Goal: Information Seeking & Learning: Learn about a topic

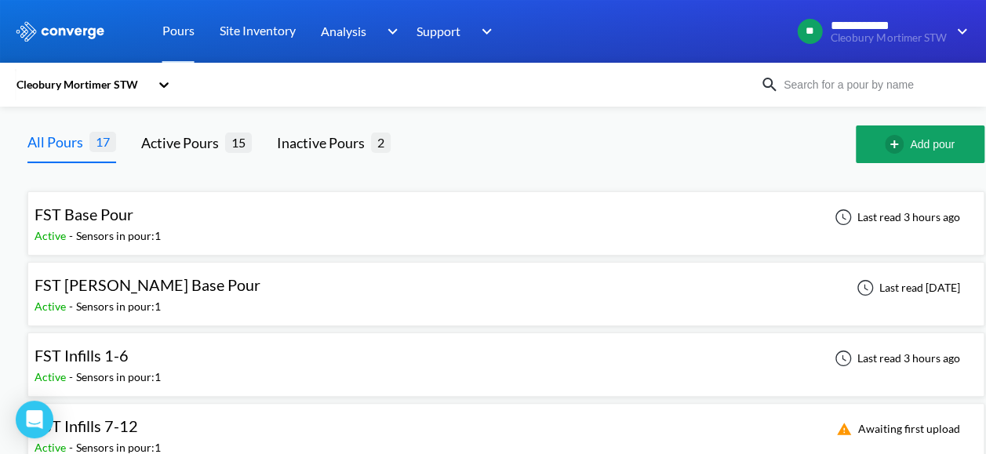
click at [136, 203] on div "FST Base Pour" at bounding box center [98, 214] width 126 height 24
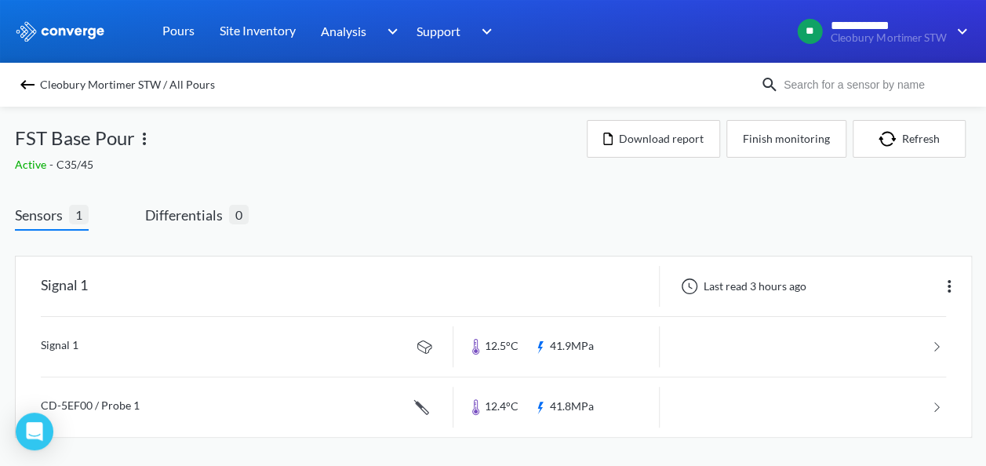
scroll to position [7, 0]
click at [152, 415] on link at bounding box center [493, 406] width 905 height 60
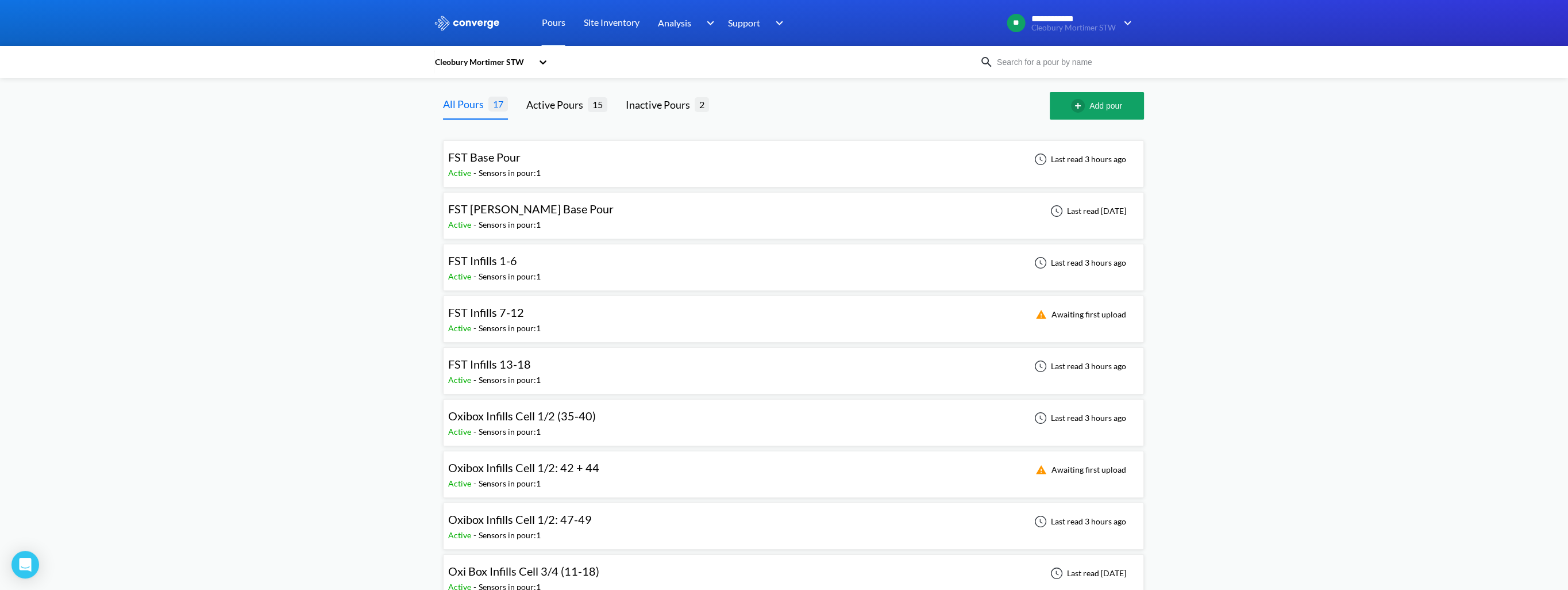
click at [517, 222] on div "Sensors in pour: 1" at bounding box center [510, 224] width 62 height 12
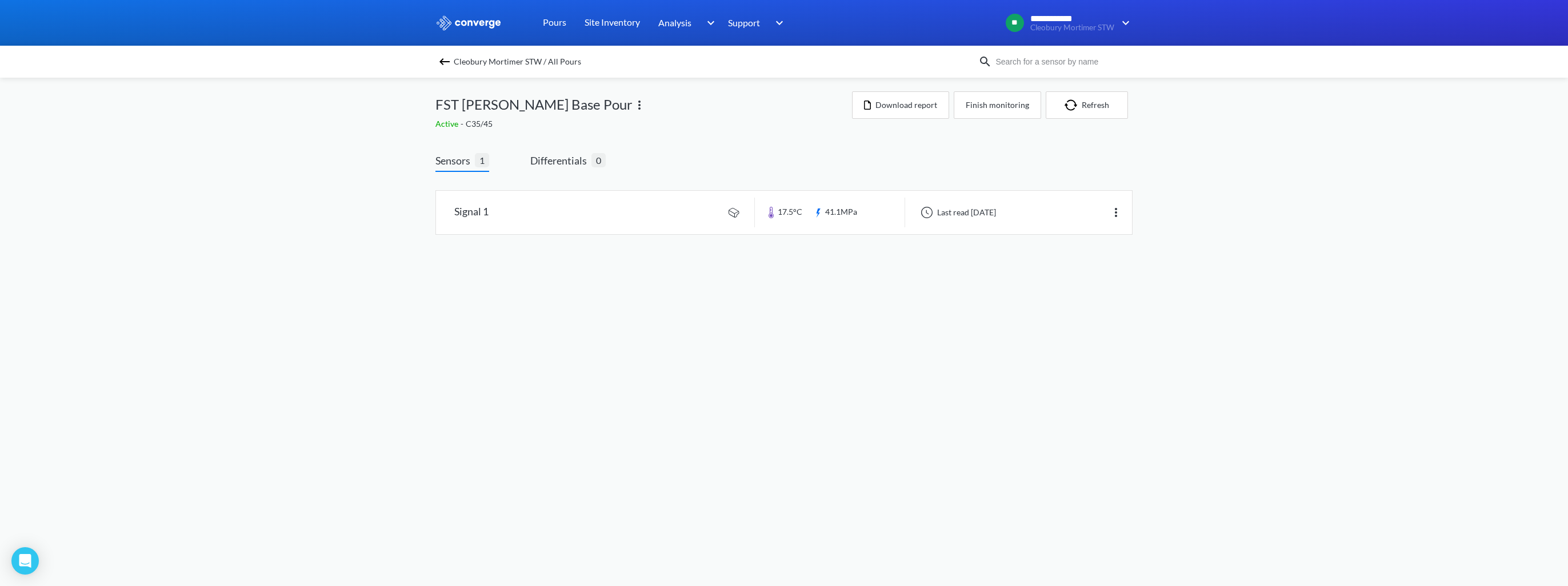
click at [514, 221] on link at bounding box center [784, 213] width 696 height 44
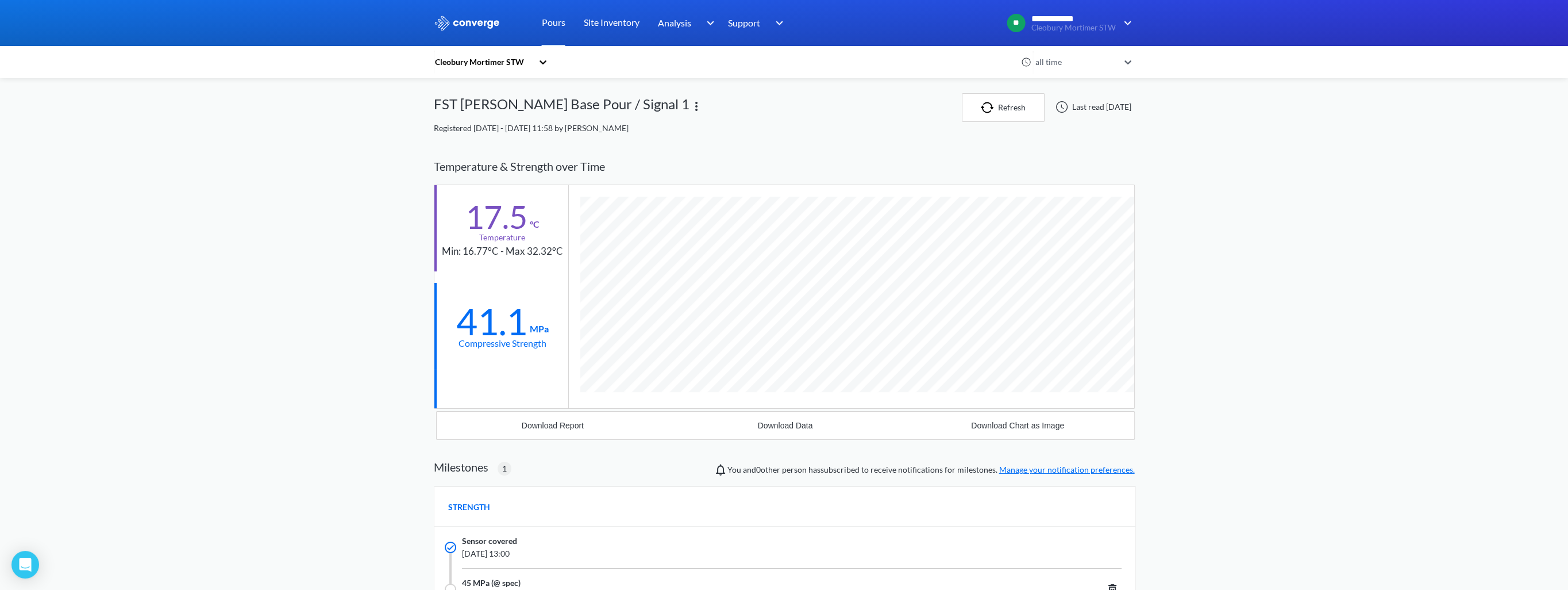
scroll to position [57, 0]
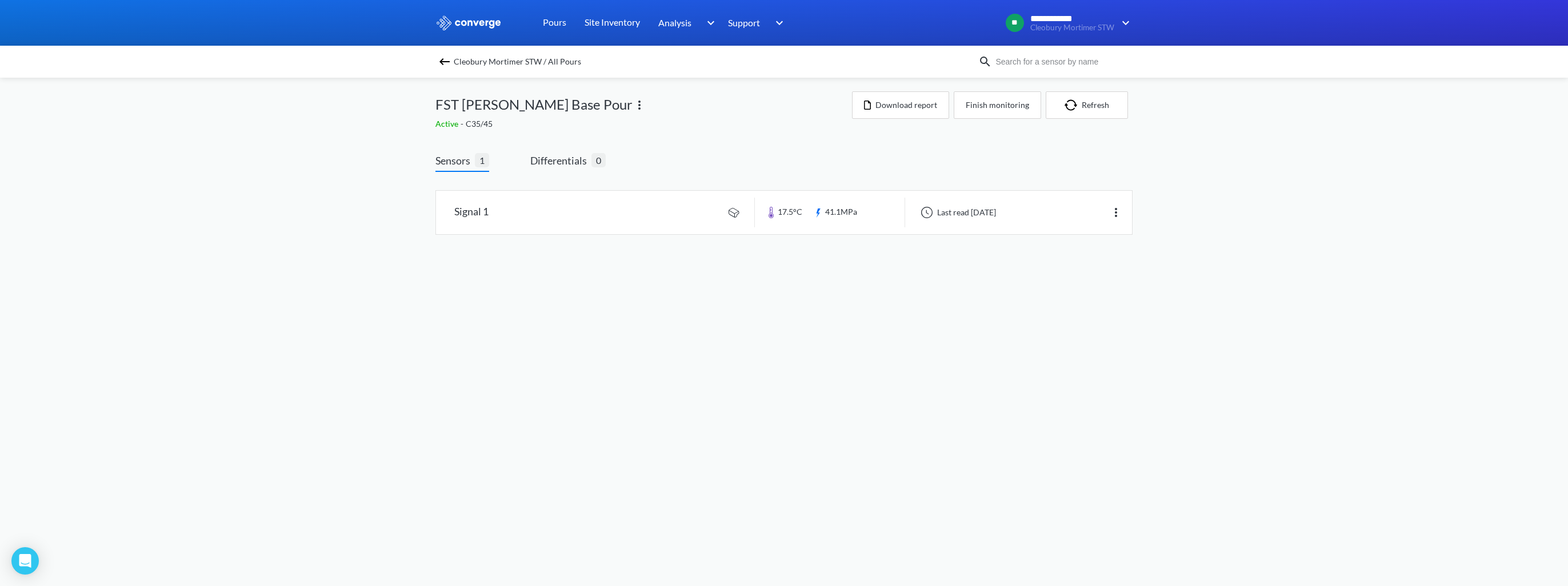
click at [450, 63] on img at bounding box center [444, 61] width 14 height 14
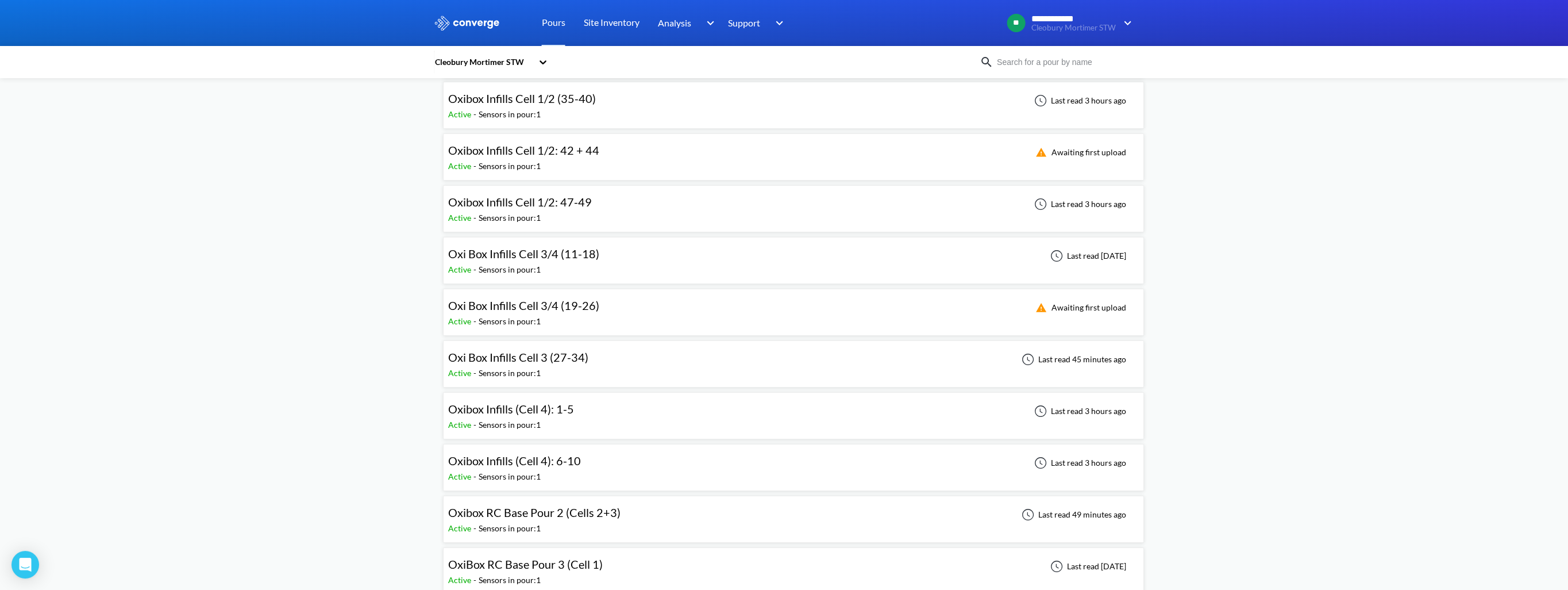
scroll to position [345, 0]
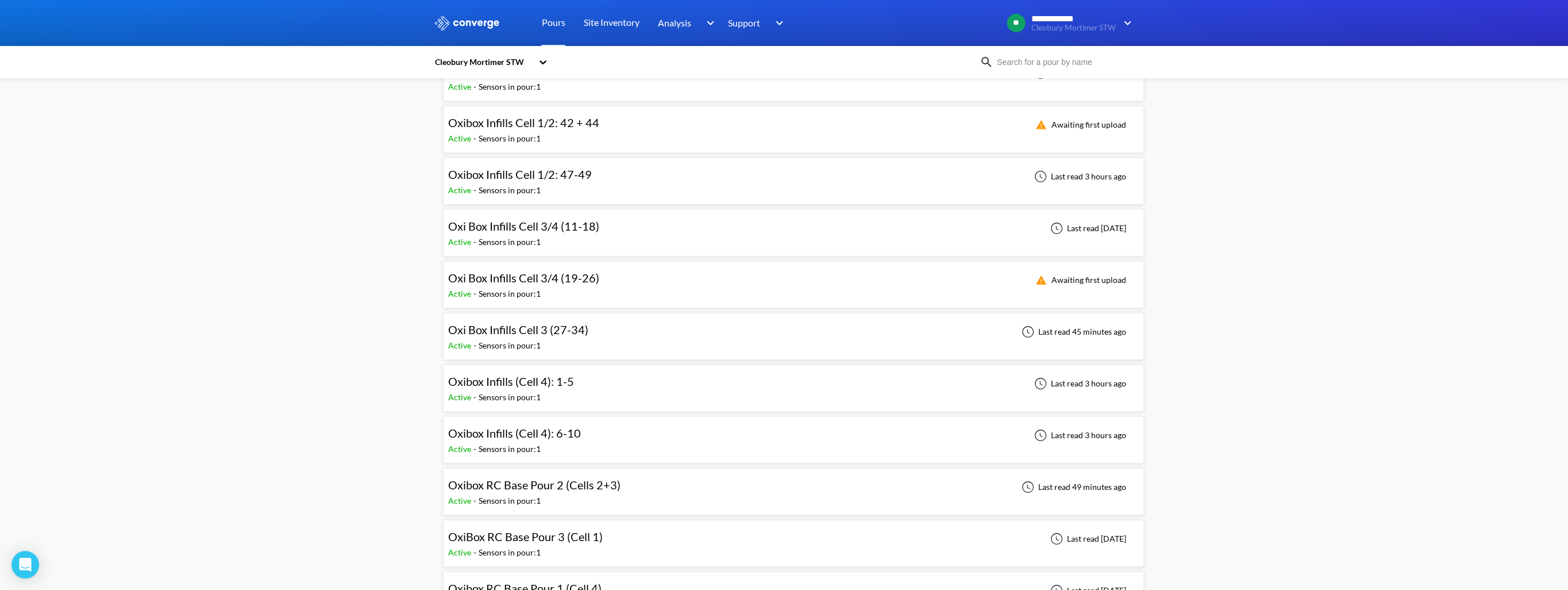
click at [547, 351] on span "Oxibox Infills (Cell 4): 1-5" at bounding box center [511, 381] width 126 height 14
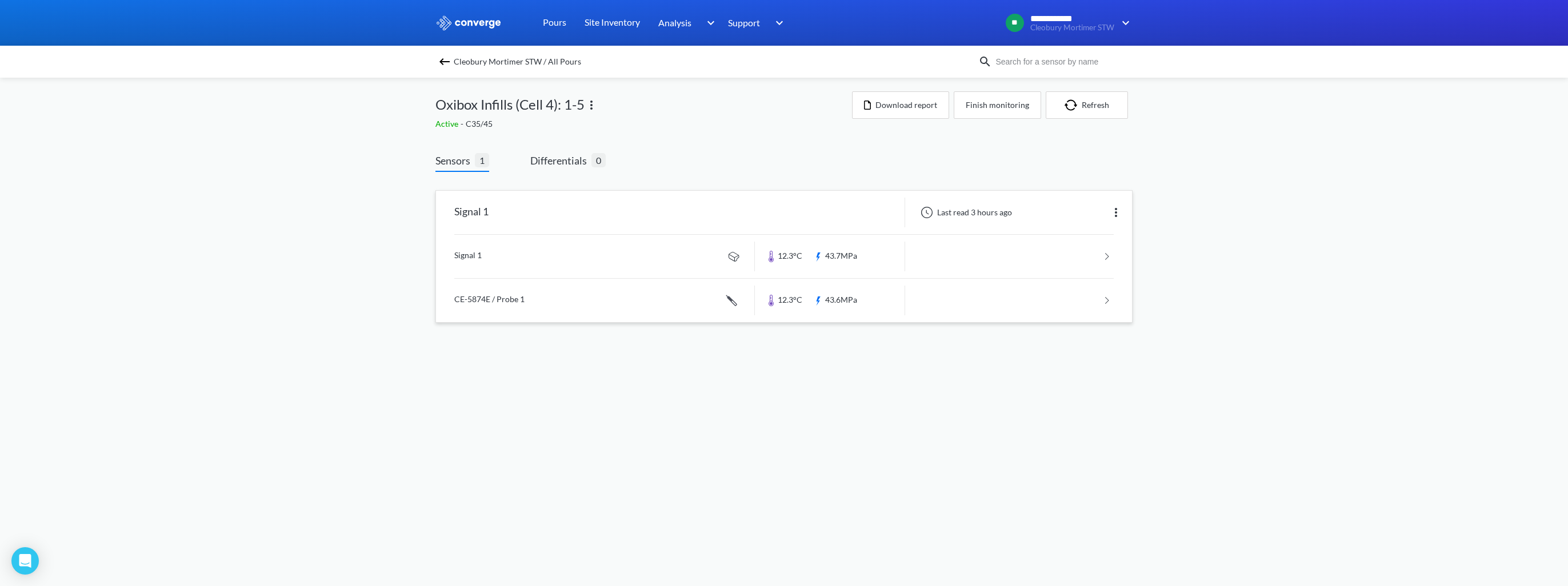
click at [580, 303] on link at bounding box center [784, 301] width 659 height 44
click at [442, 58] on img at bounding box center [444, 61] width 14 height 14
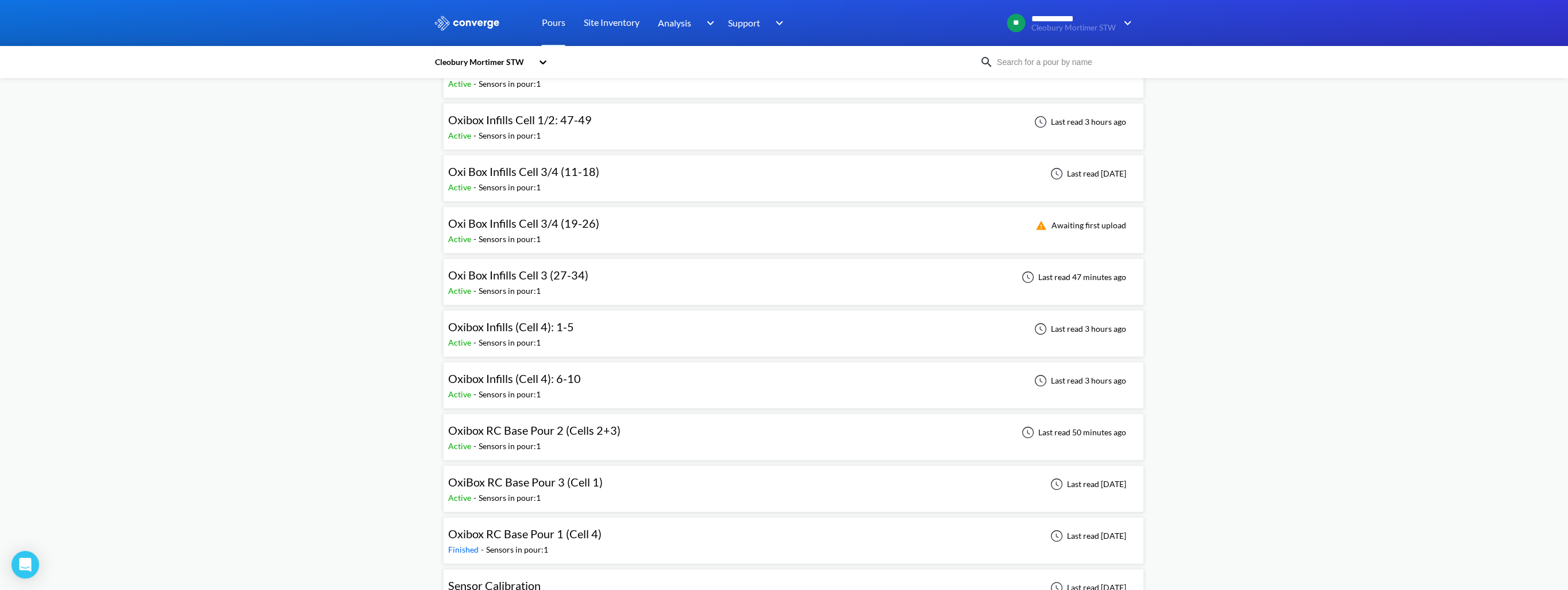
scroll to position [402, 0]
click at [524, 351] on span "Oxibox Infills (Cell 4): 6-10" at bounding box center [514, 375] width 133 height 14
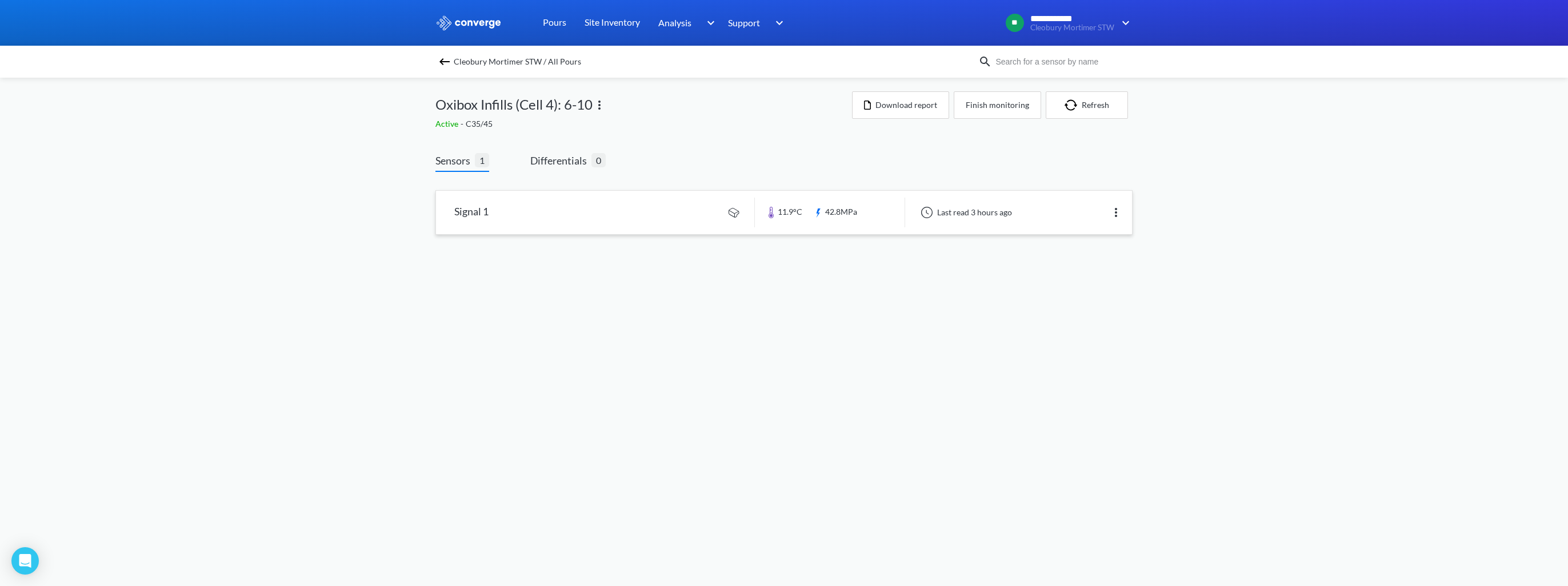
click at [540, 210] on link at bounding box center [784, 213] width 696 height 44
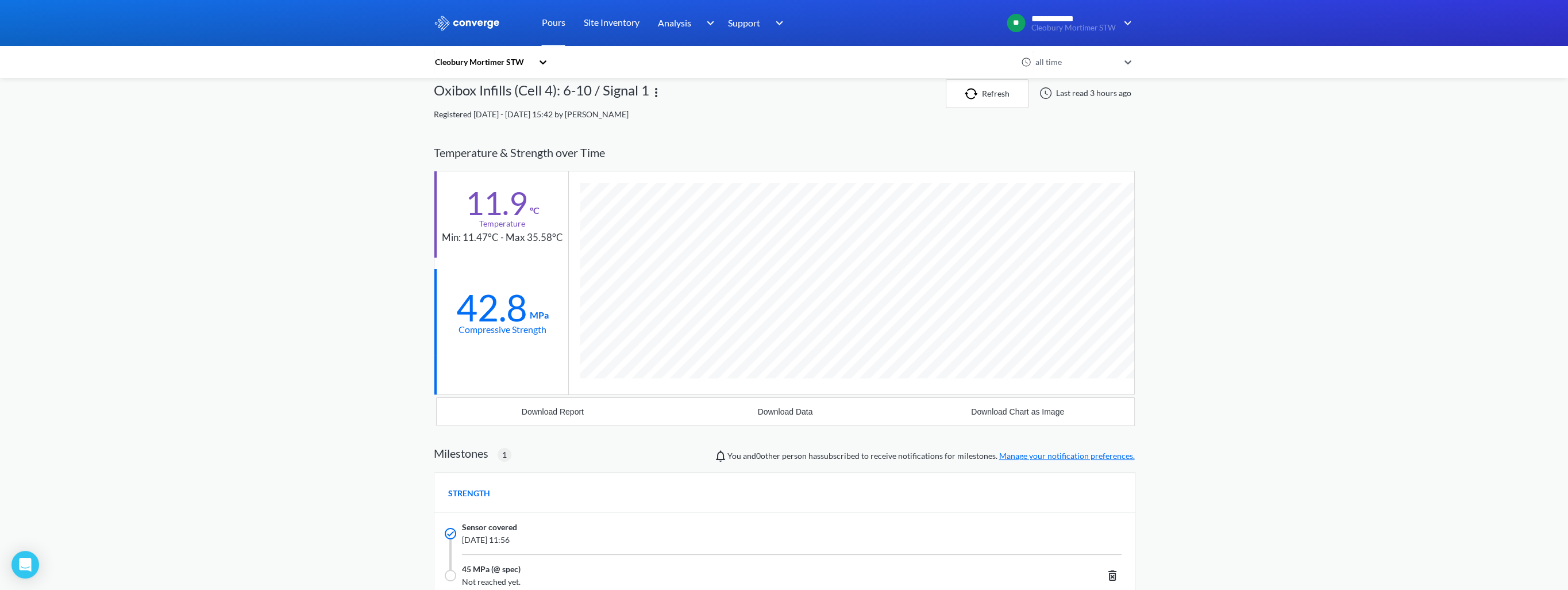
scroll to position [729, 701]
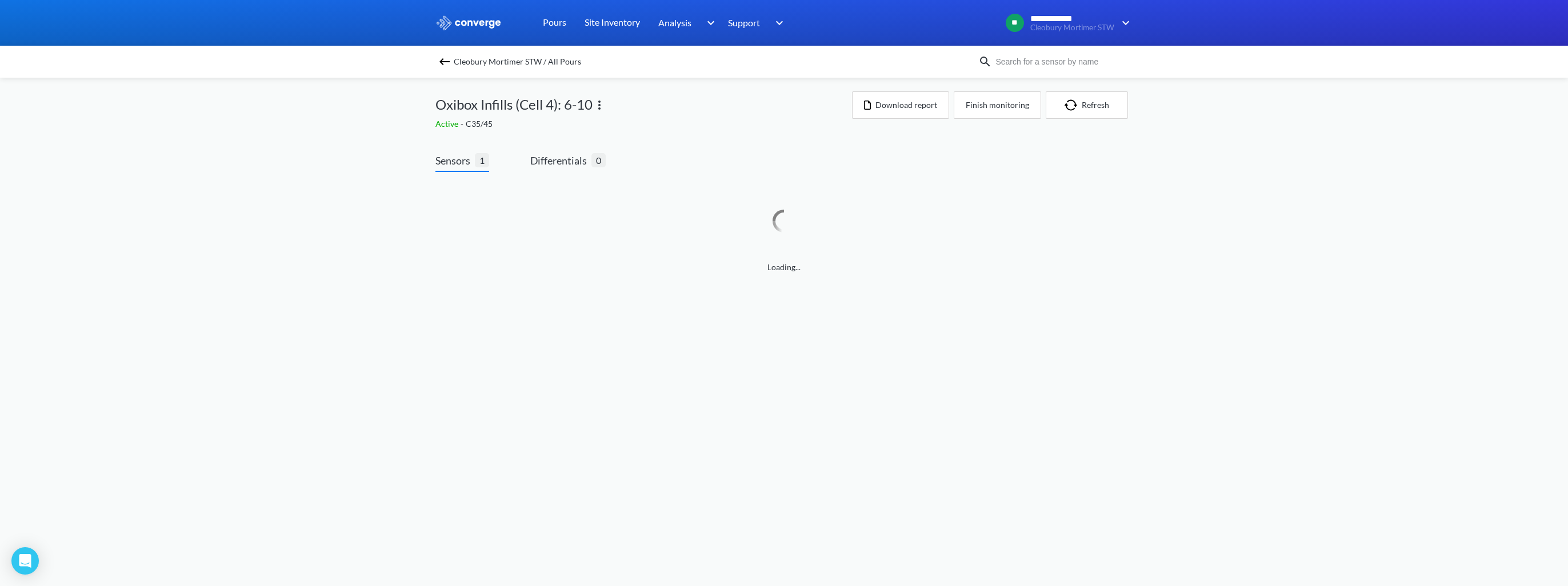
click at [439, 63] on img at bounding box center [444, 61] width 14 height 14
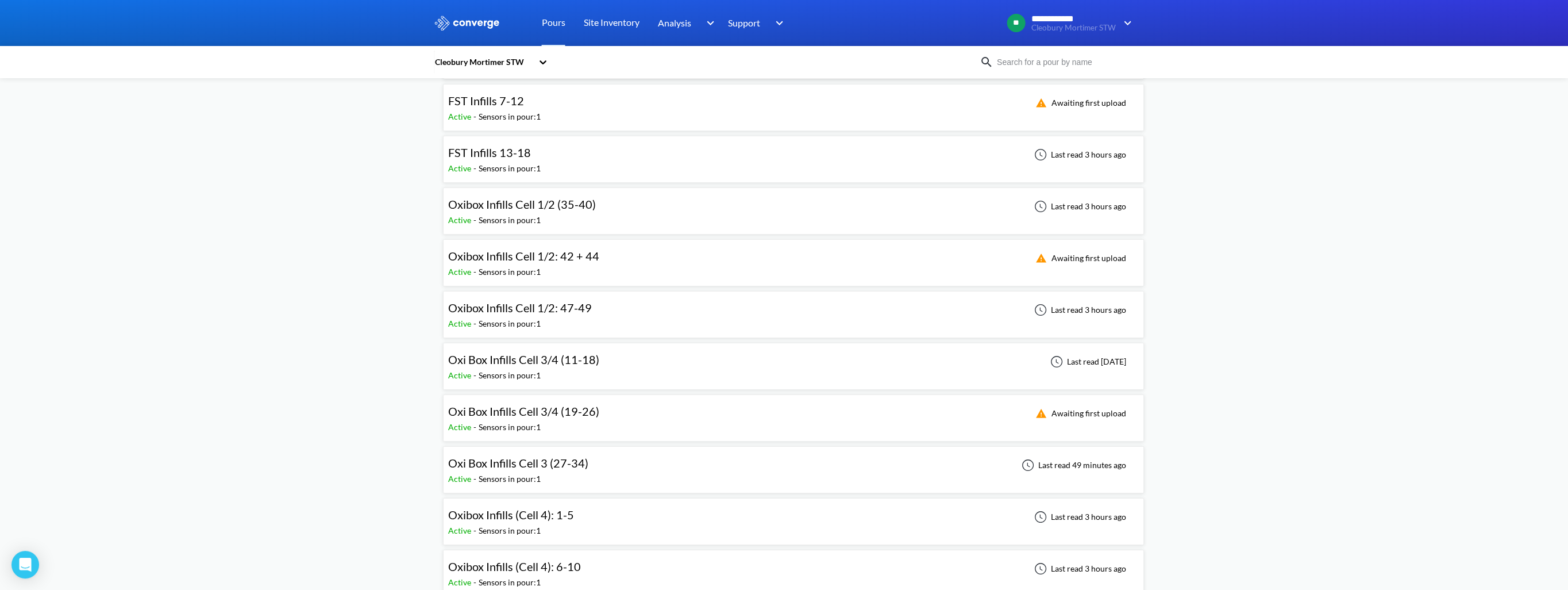
scroll to position [230, 0]
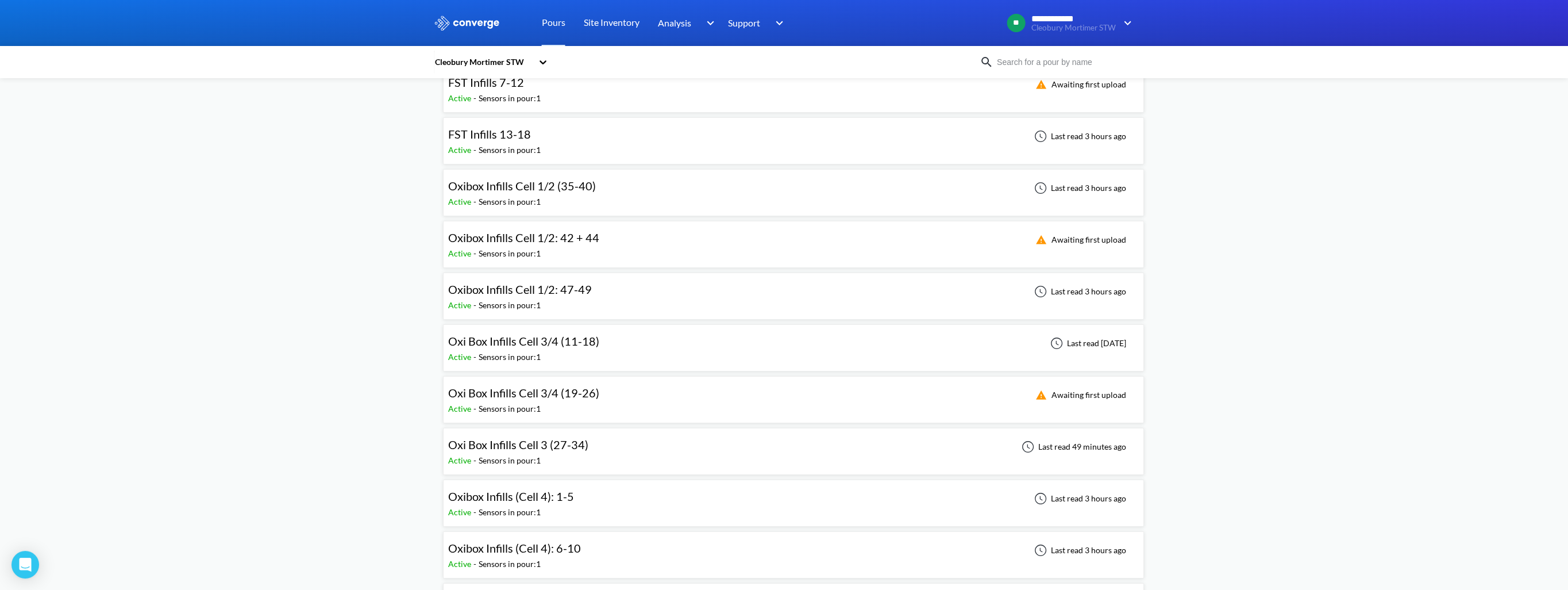
click at [527, 351] on div "Oxi Box Infills Cell 3 (27-34)" at bounding box center [518, 445] width 140 height 18
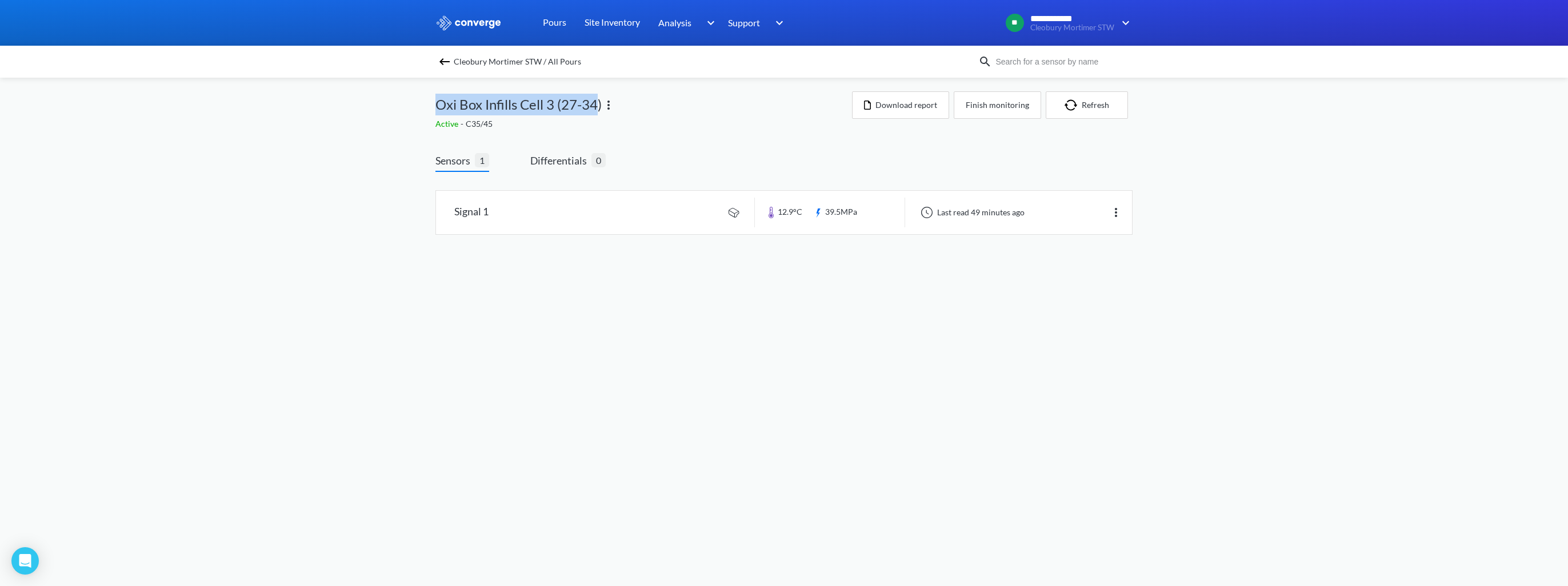
drag, startPoint x: 436, startPoint y: 106, endPoint x: 599, endPoint y: 102, distance: 163.0
click at [599, 102] on span "Oxi Box Infills Cell 3 (27-34)" at bounding box center [519, 105] width 166 height 22
click at [652, 209] on link at bounding box center [784, 213] width 696 height 44
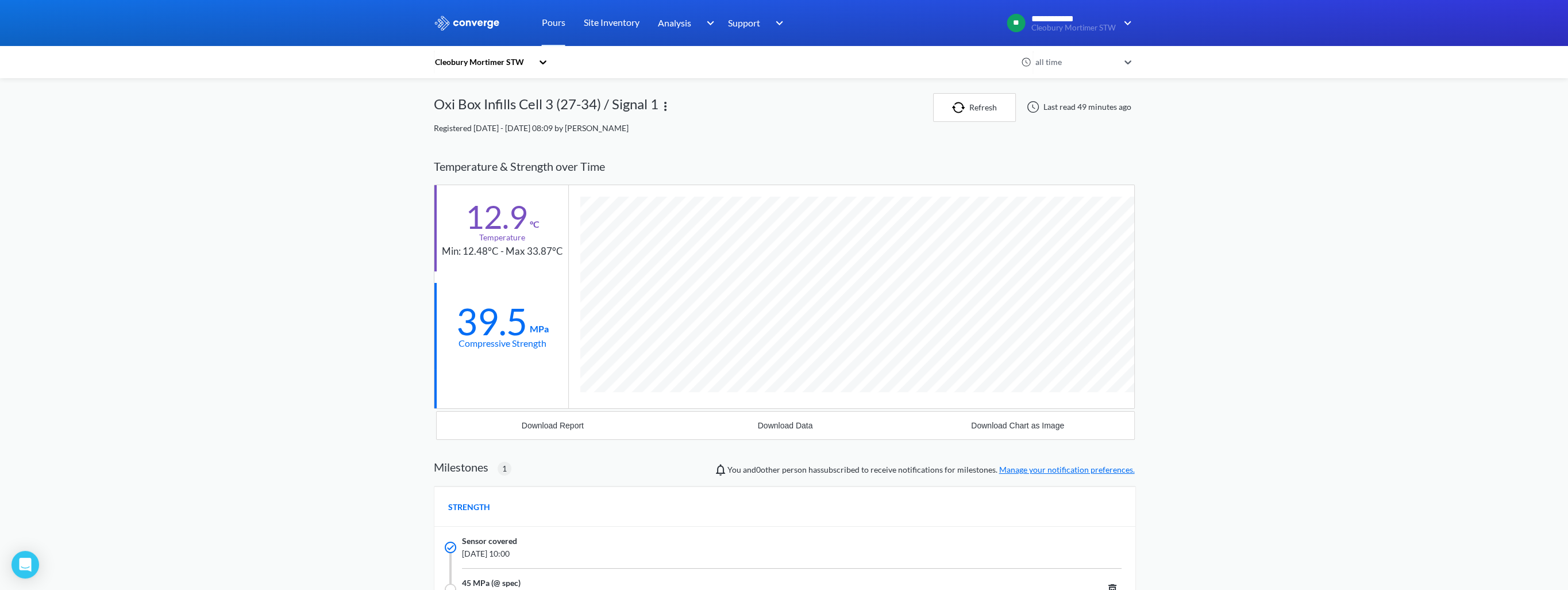
scroll to position [57, 0]
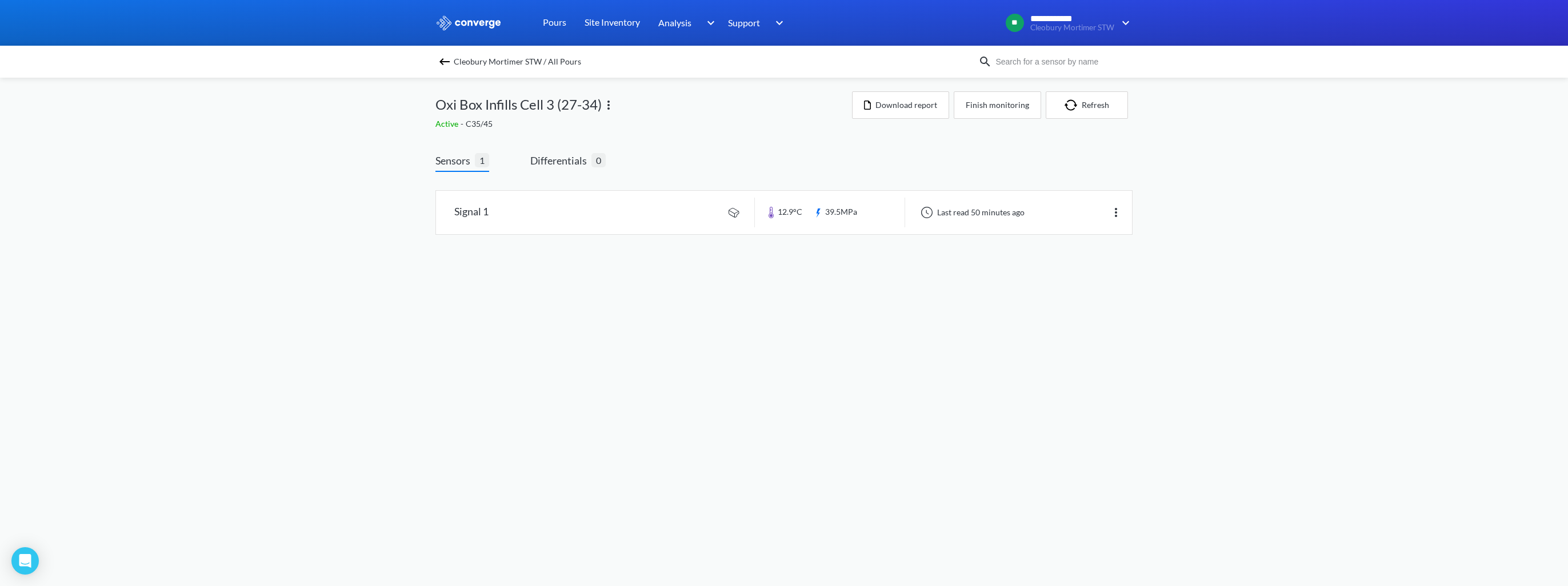
click at [442, 60] on img at bounding box center [444, 61] width 14 height 14
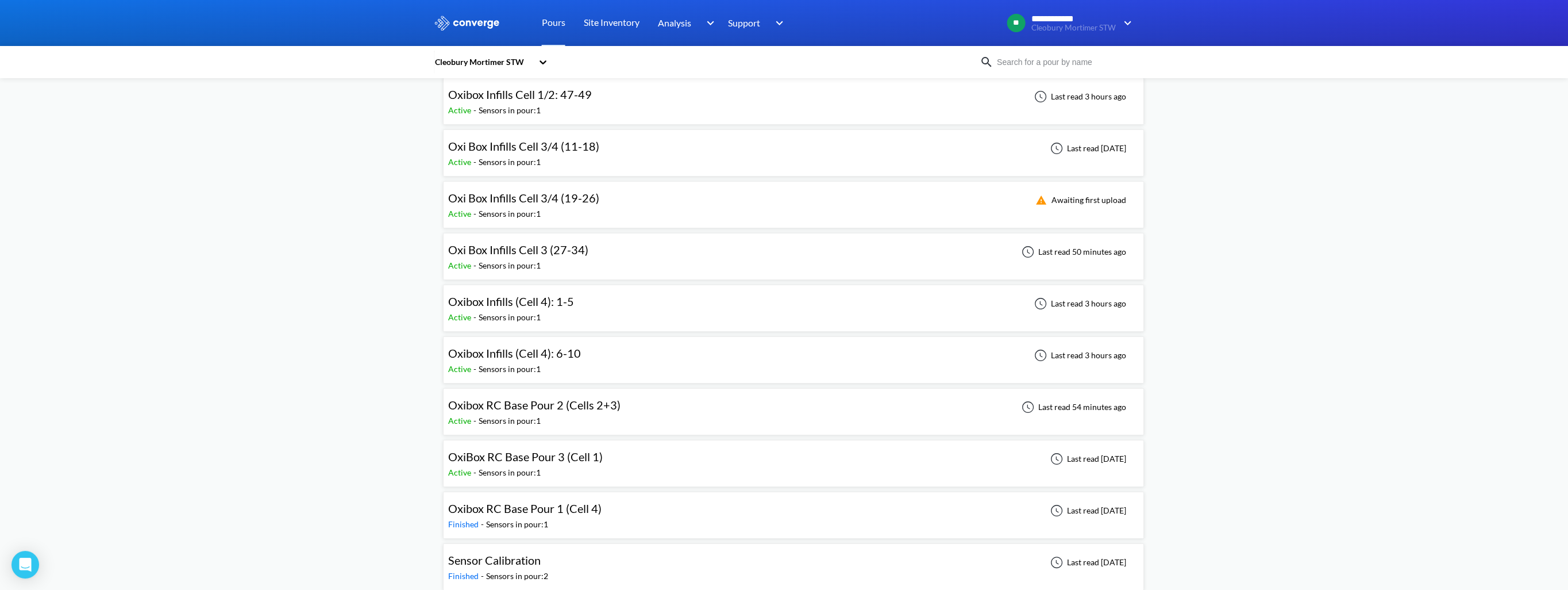
scroll to position [430, 0]
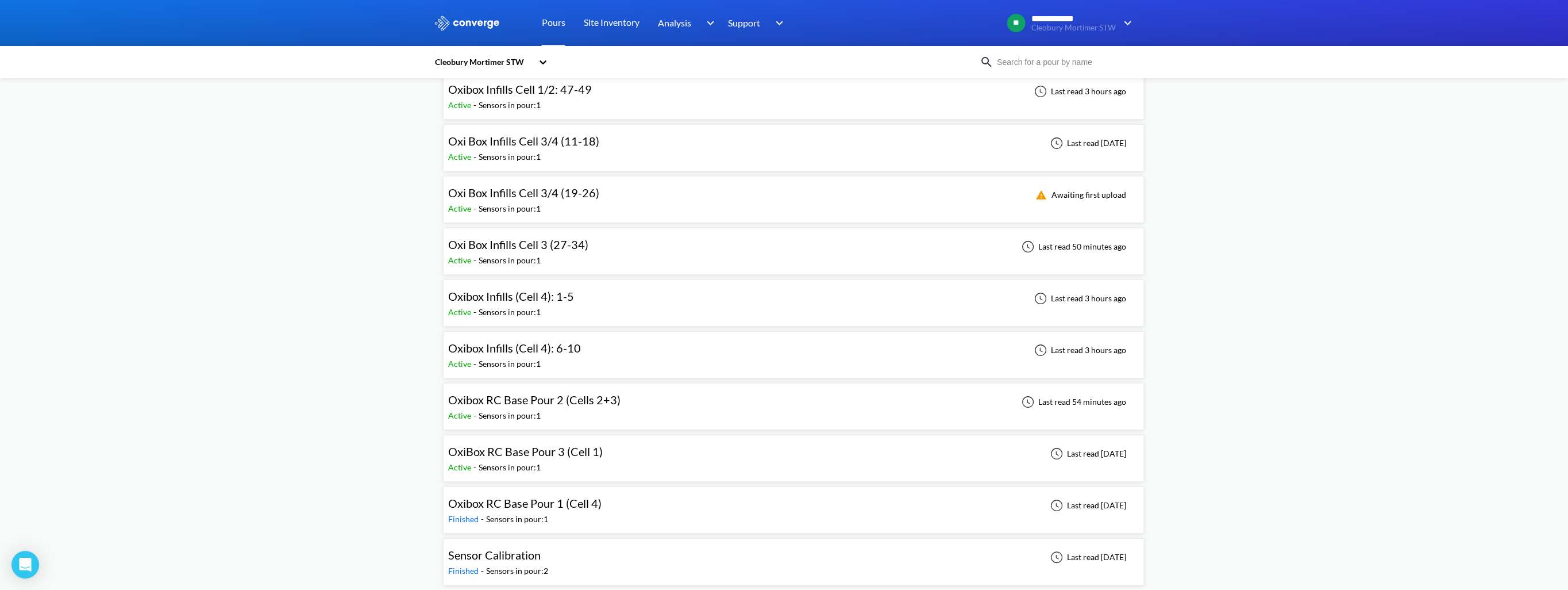
click at [495, 351] on div "Oxibox RC Base Pour 2 (Cells 2+3) Active - Sensors in pour: 1 Last read 54 minu…" at bounding box center [793, 407] width 691 height 37
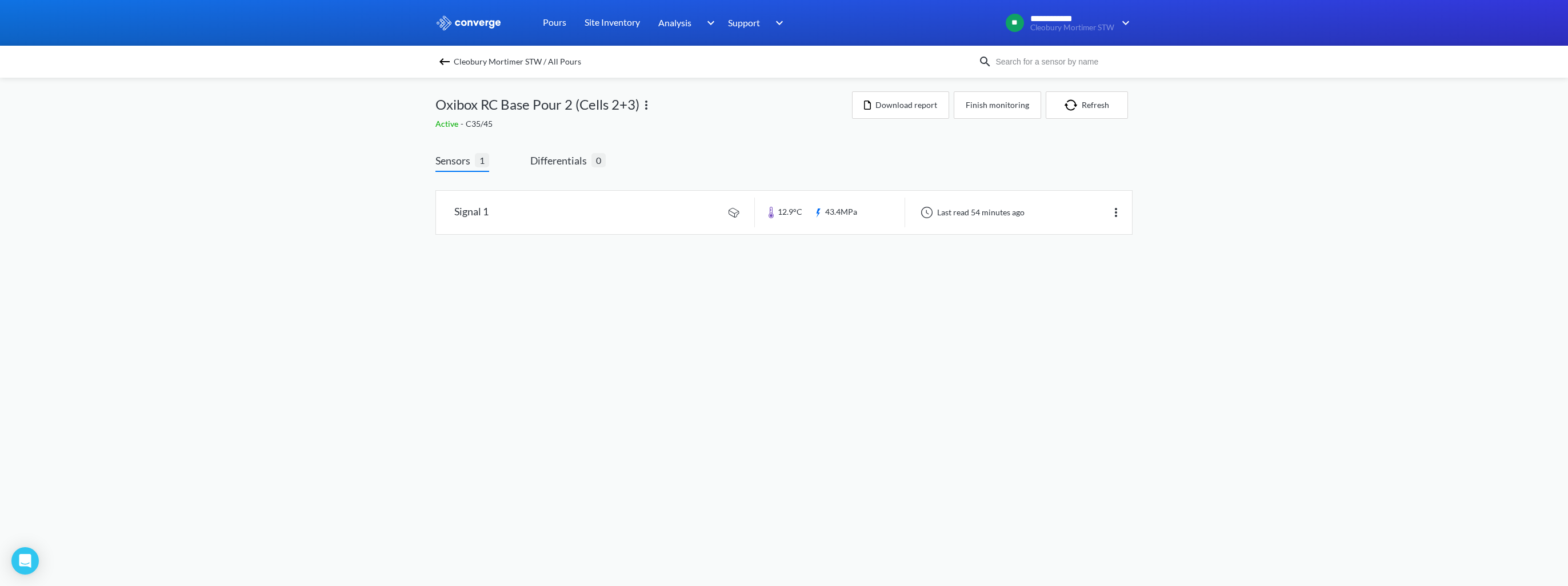
click at [484, 217] on link at bounding box center [784, 213] width 696 height 44
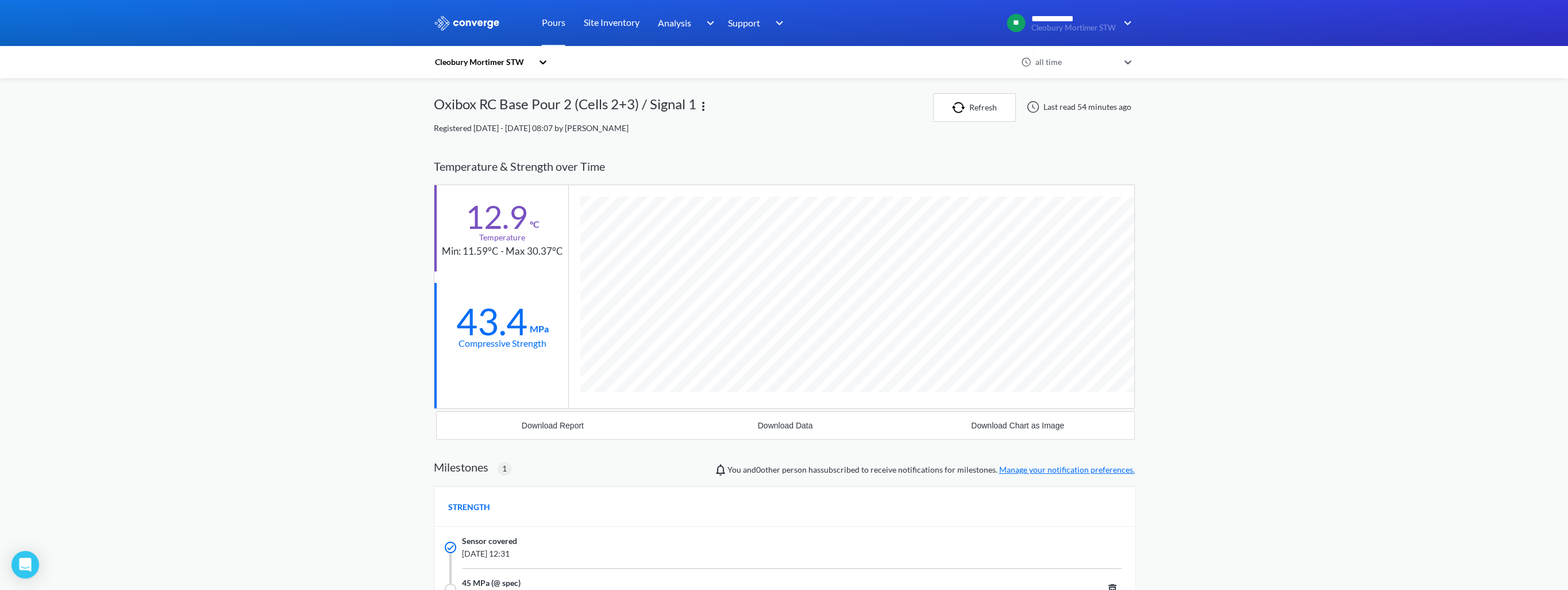
scroll to position [729, 701]
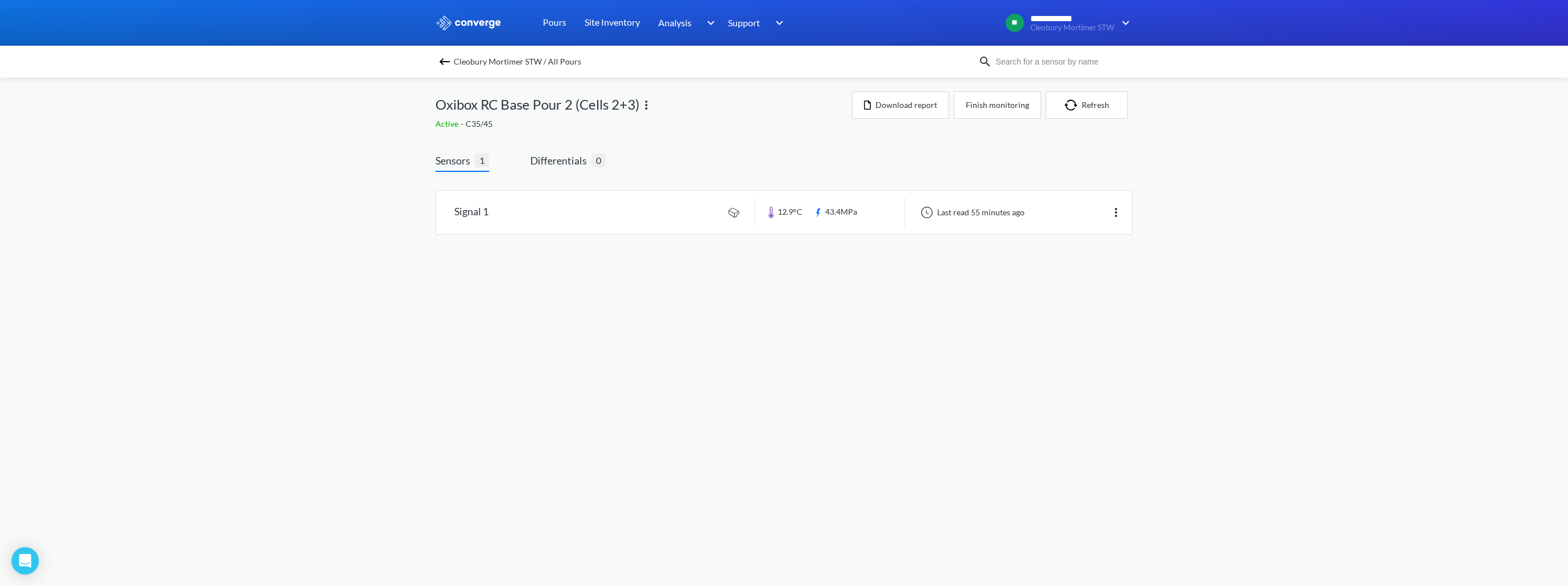
click at [439, 57] on img at bounding box center [444, 61] width 14 height 14
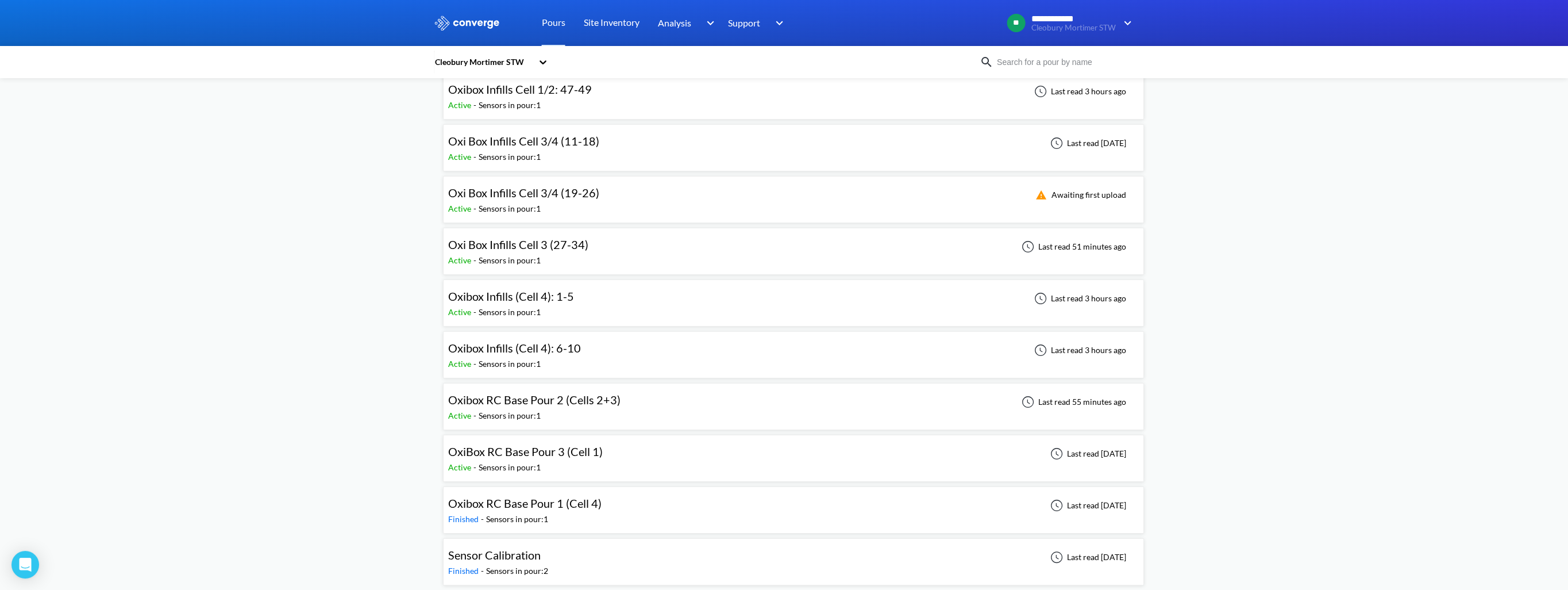
scroll to position [430, 0]
click at [543, 351] on span "OxiBox RC Base Pour 3 (Cell 1)" at bounding box center [525, 451] width 155 height 14
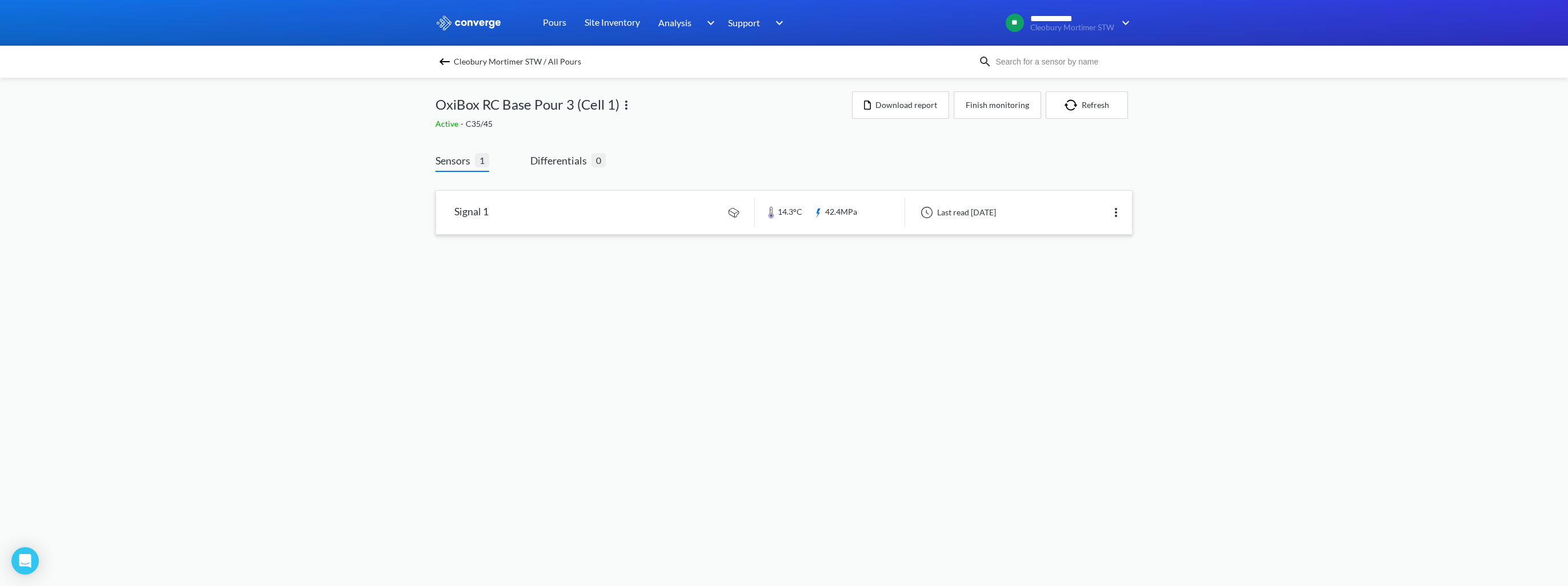
click at [556, 215] on link at bounding box center [784, 213] width 696 height 44
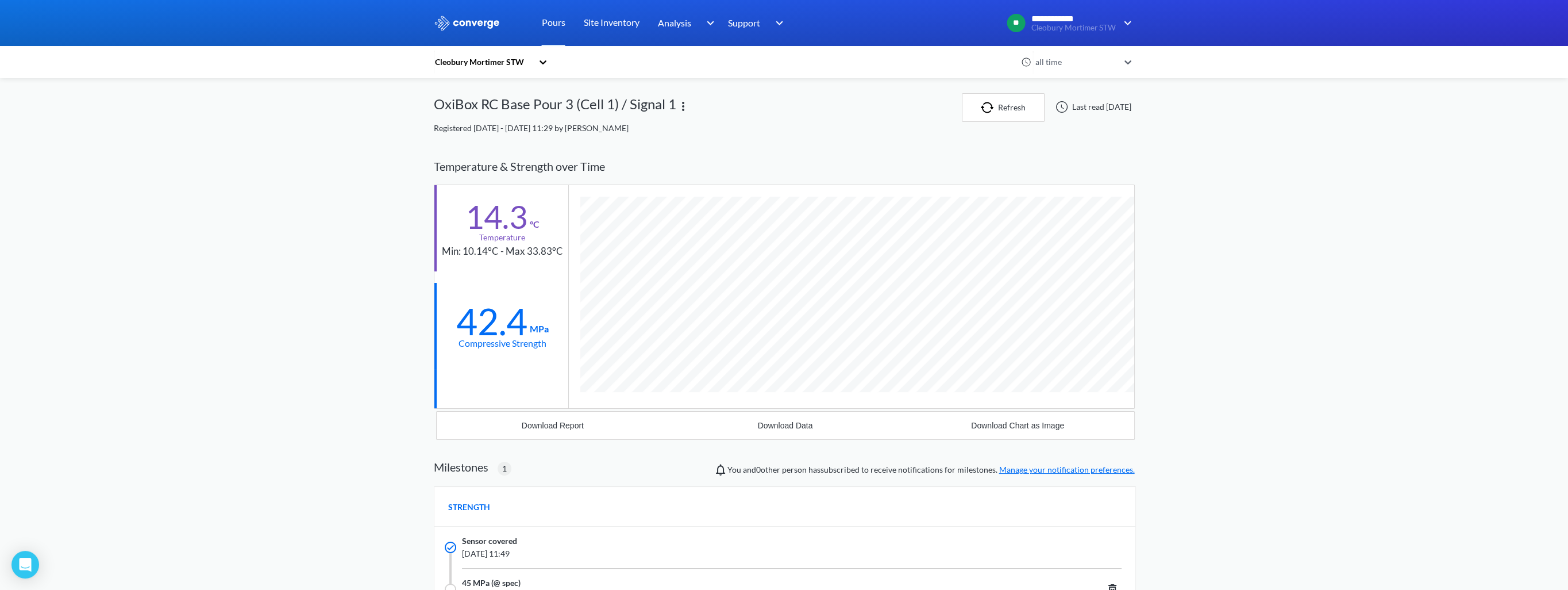
scroll to position [729, 701]
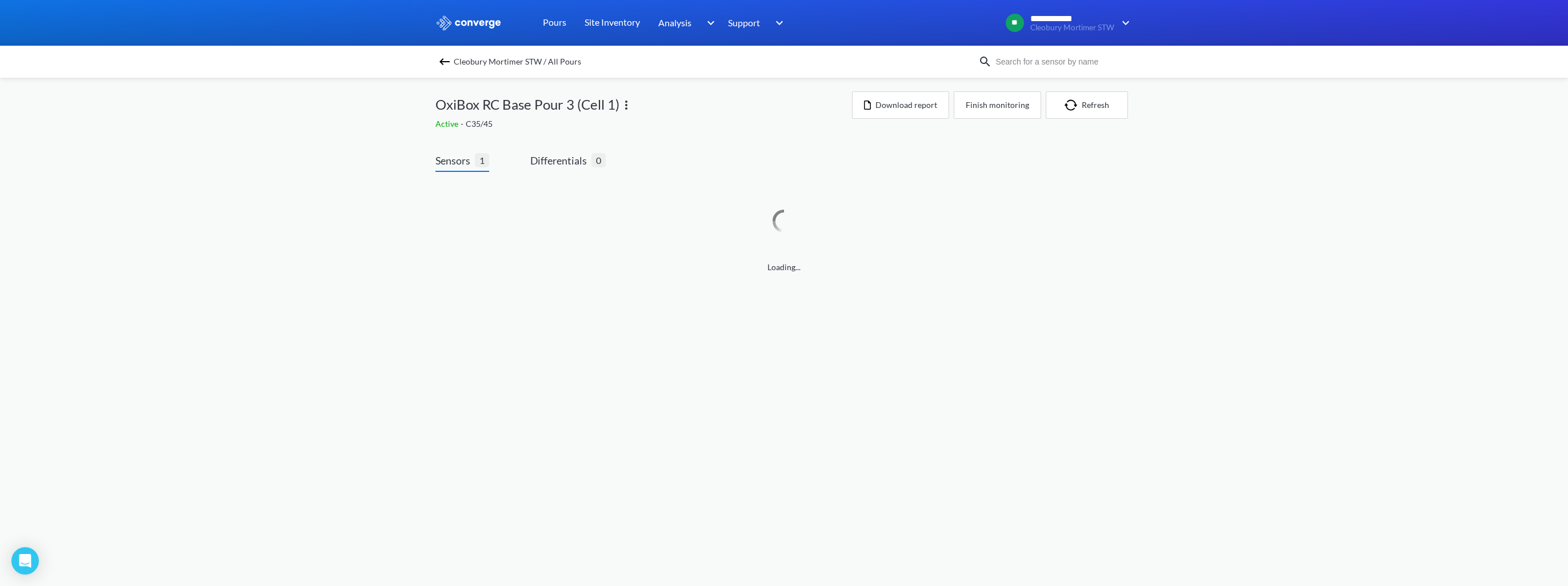
click at [449, 58] on img at bounding box center [444, 61] width 14 height 14
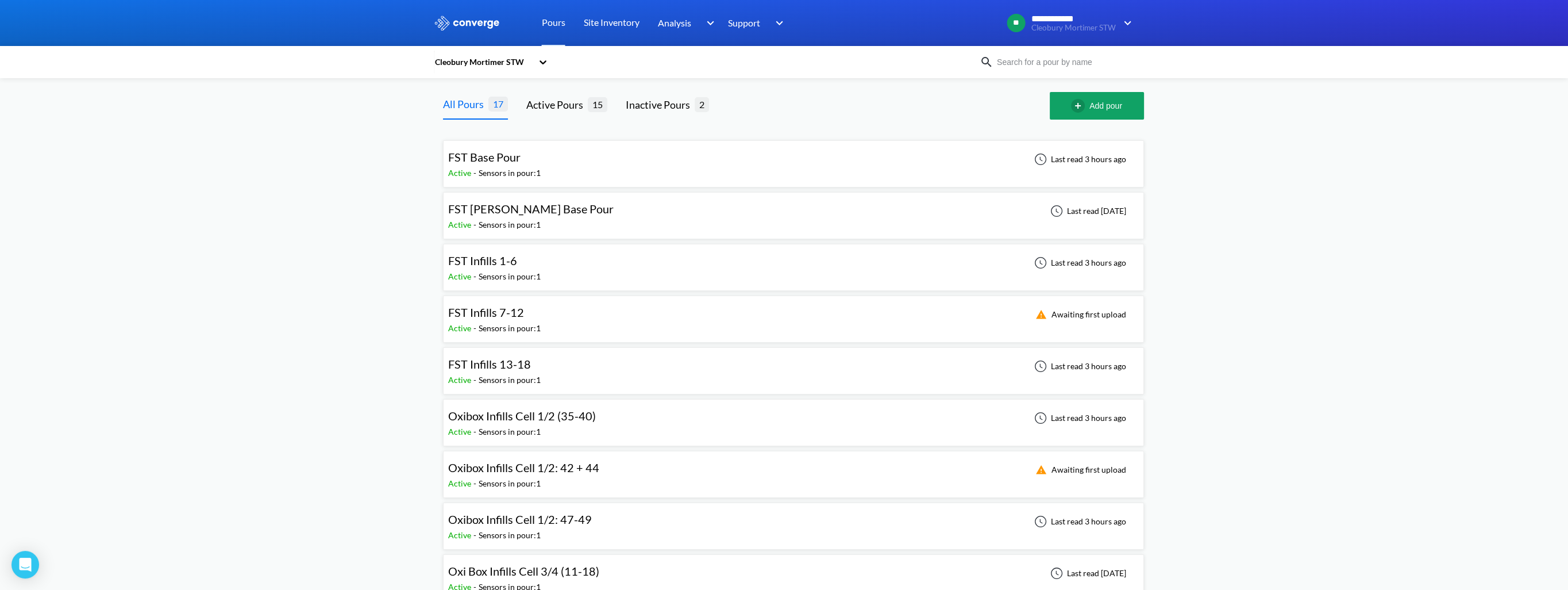
click at [489, 268] on div "FST Infills 1-6" at bounding box center [483, 261] width 69 height 18
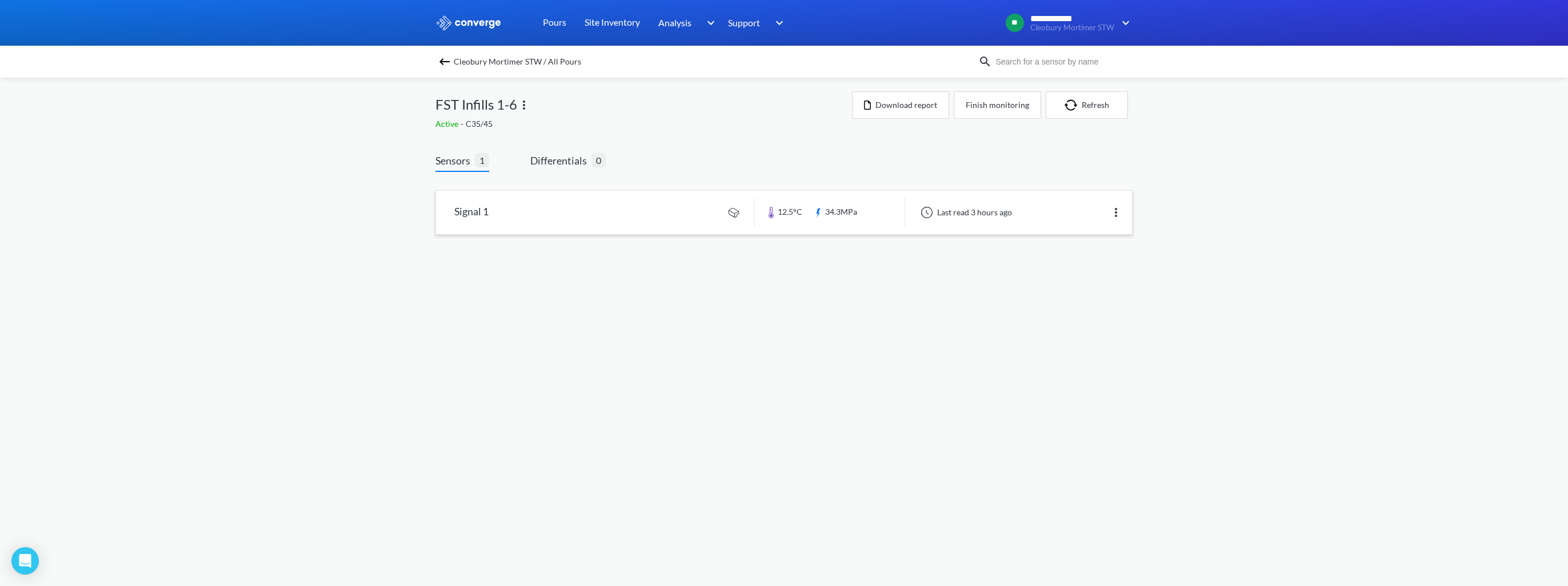
click at [536, 218] on link at bounding box center [784, 213] width 696 height 44
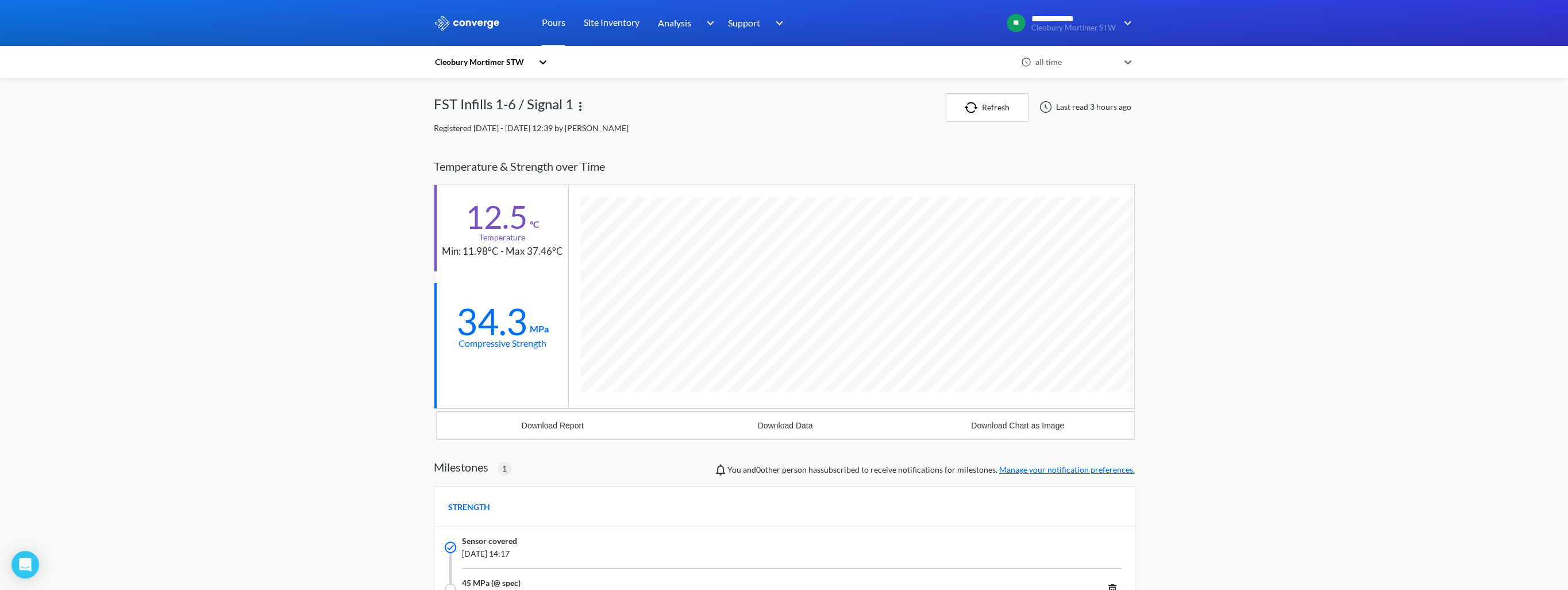
scroll to position [729, 701]
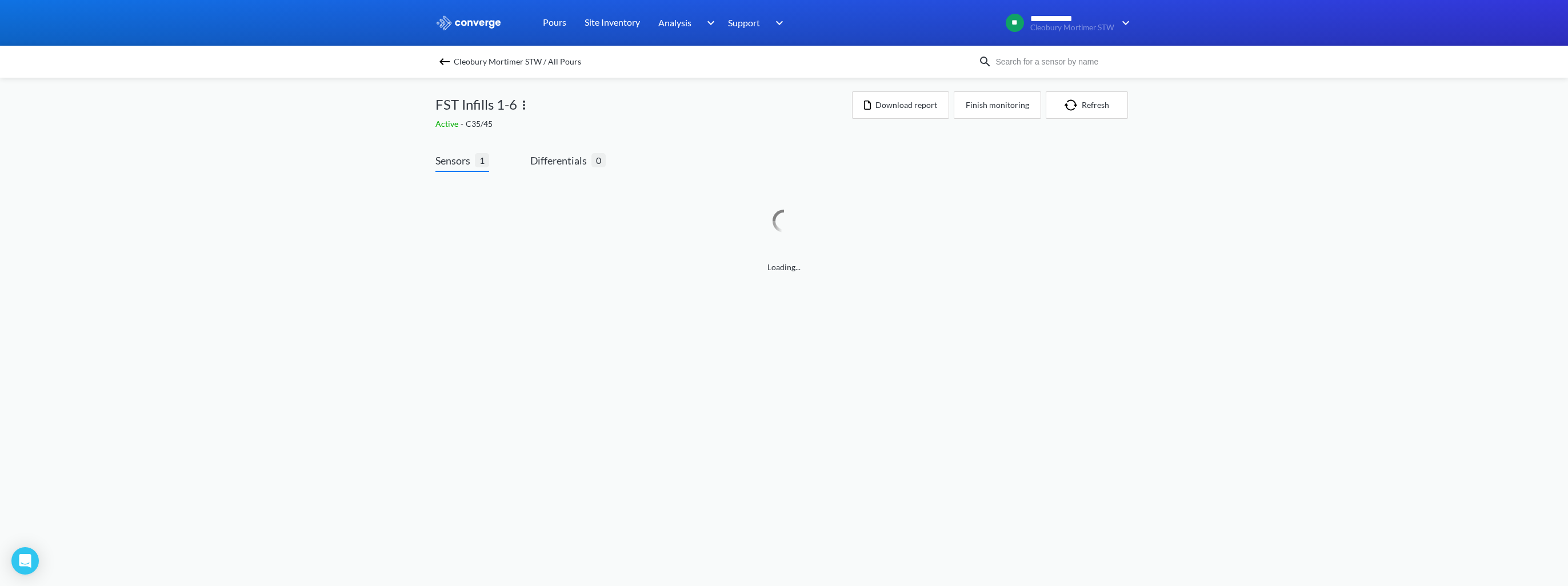
click at [443, 60] on img at bounding box center [444, 61] width 14 height 14
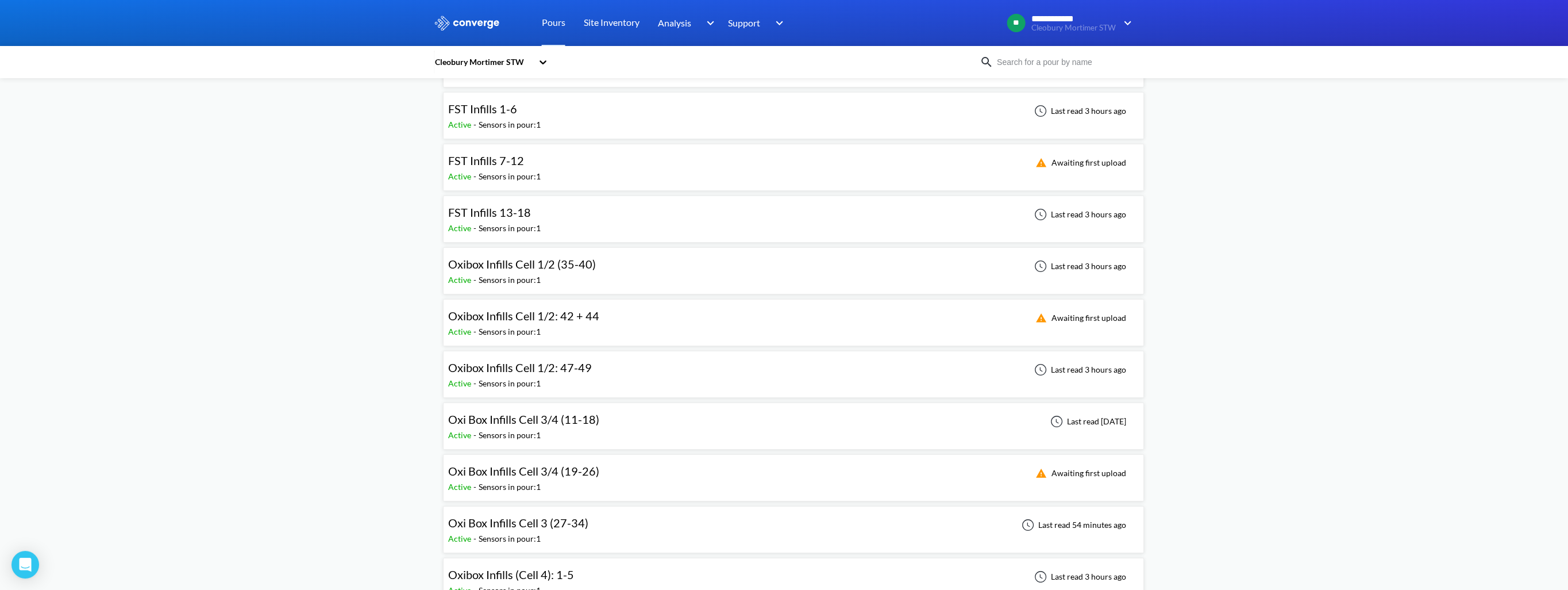
scroll to position [172, 0]
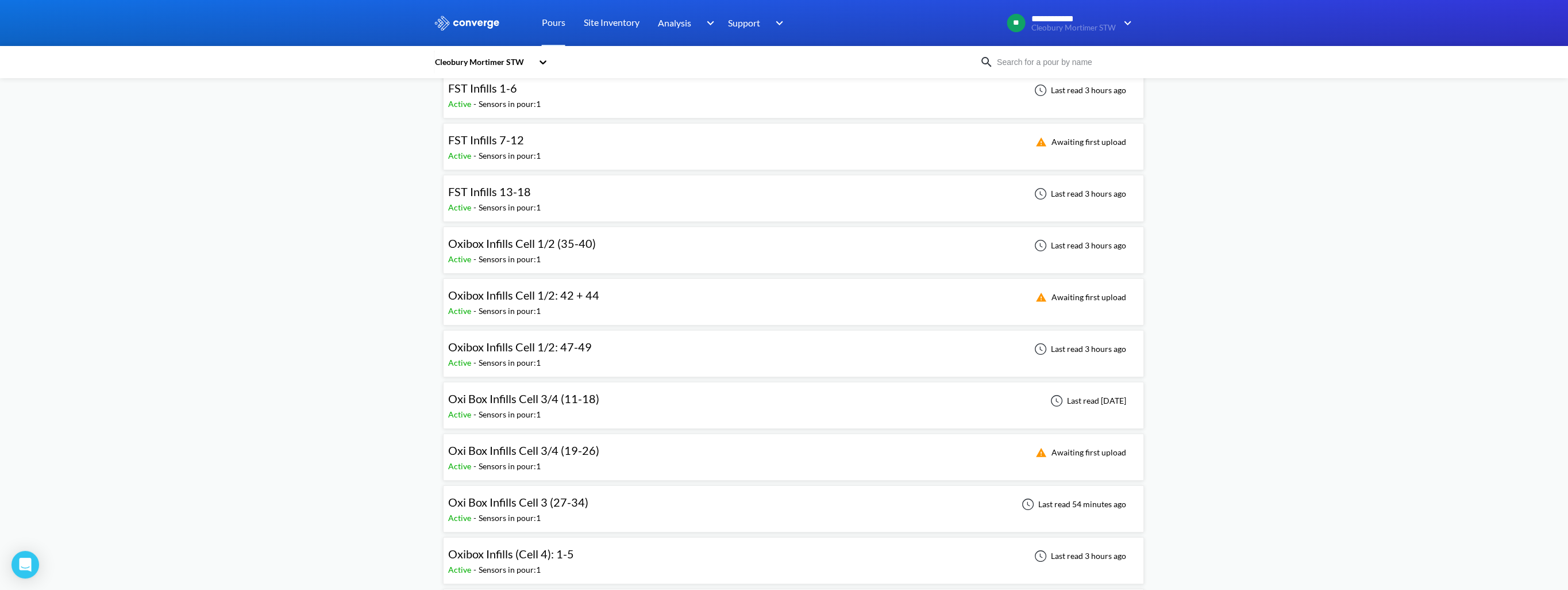
click at [543, 351] on span "Oxi Box Infills Cell 3/4 (11-18)" at bounding box center [524, 398] width 151 height 14
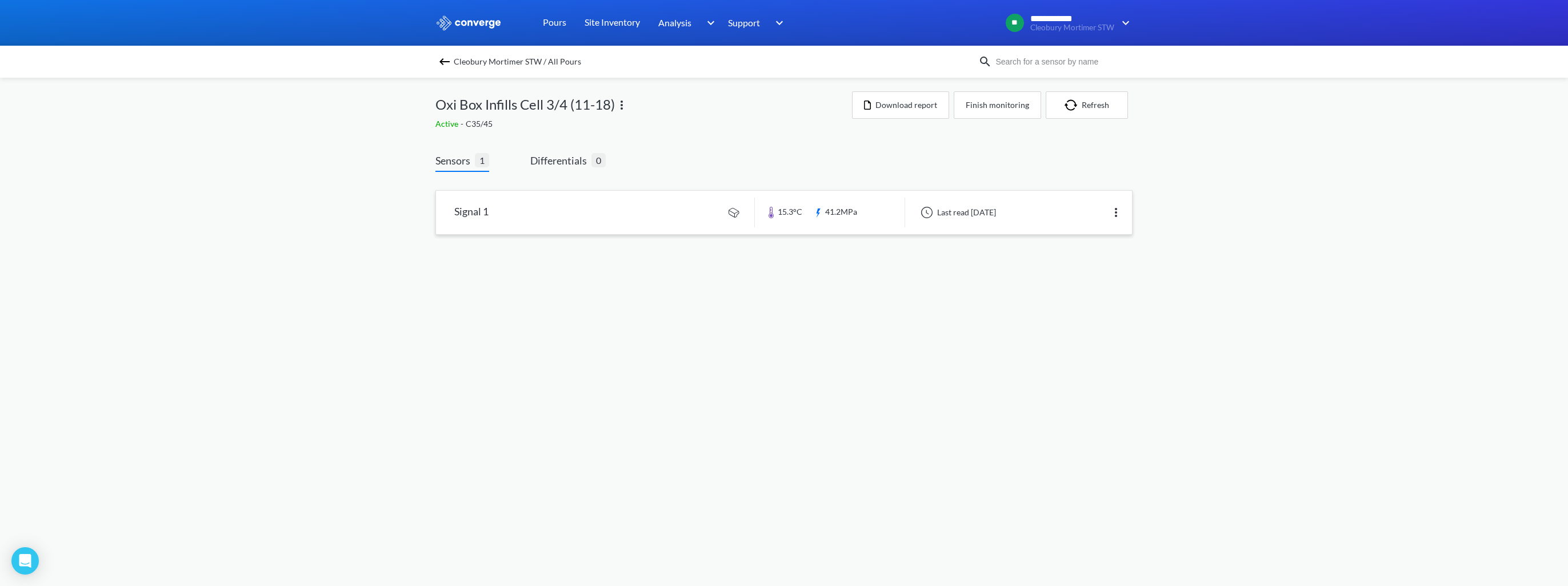
click at [573, 197] on link at bounding box center [784, 213] width 696 height 44
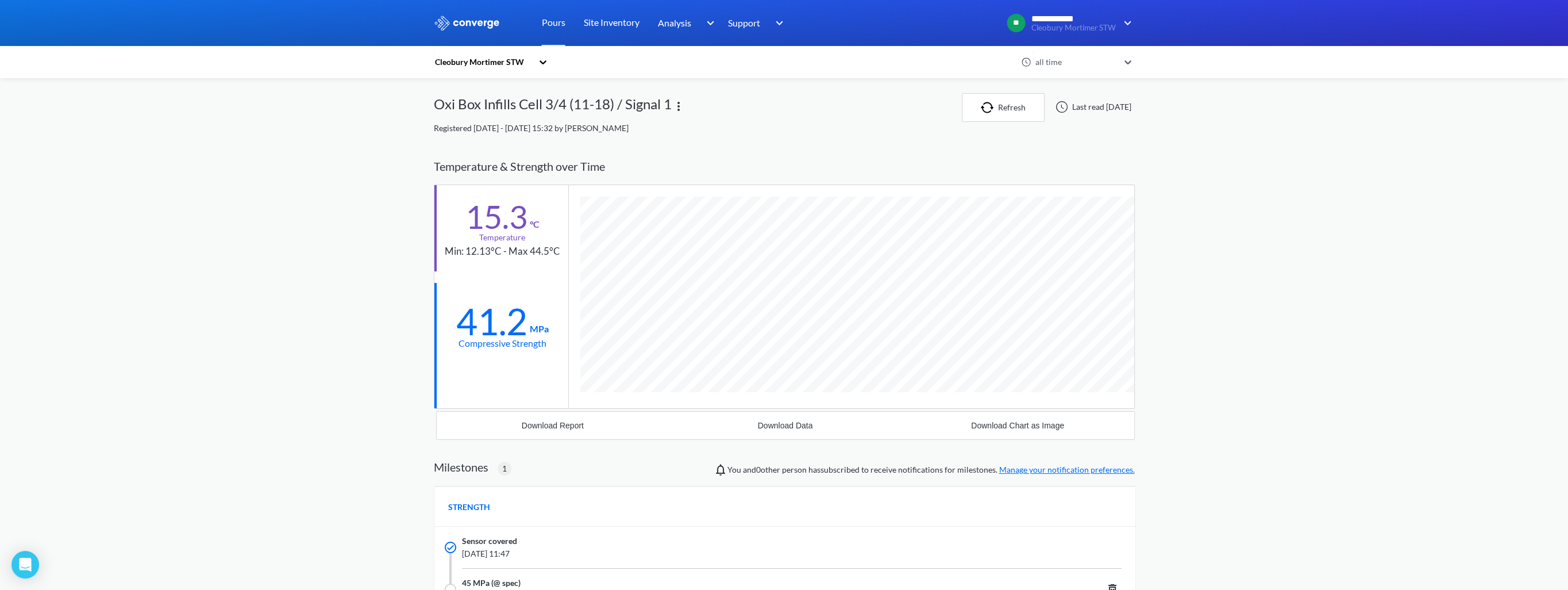
scroll to position [57, 0]
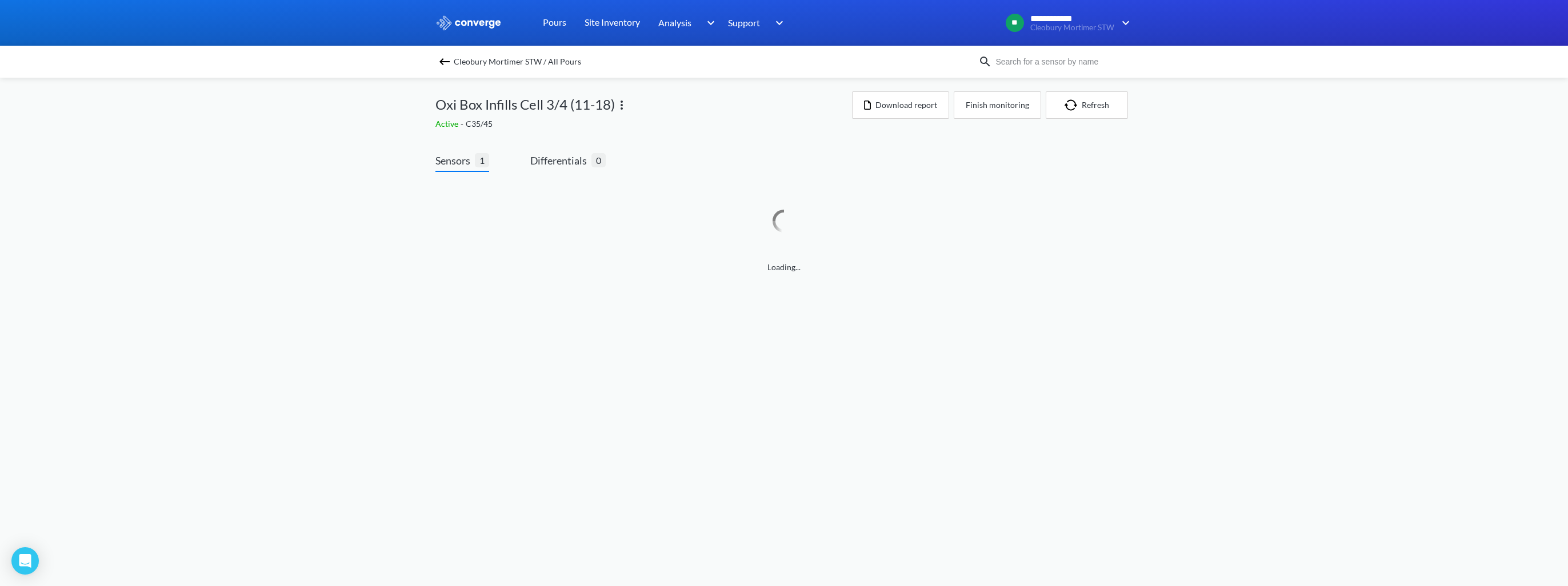
click at [440, 65] on img at bounding box center [444, 61] width 14 height 14
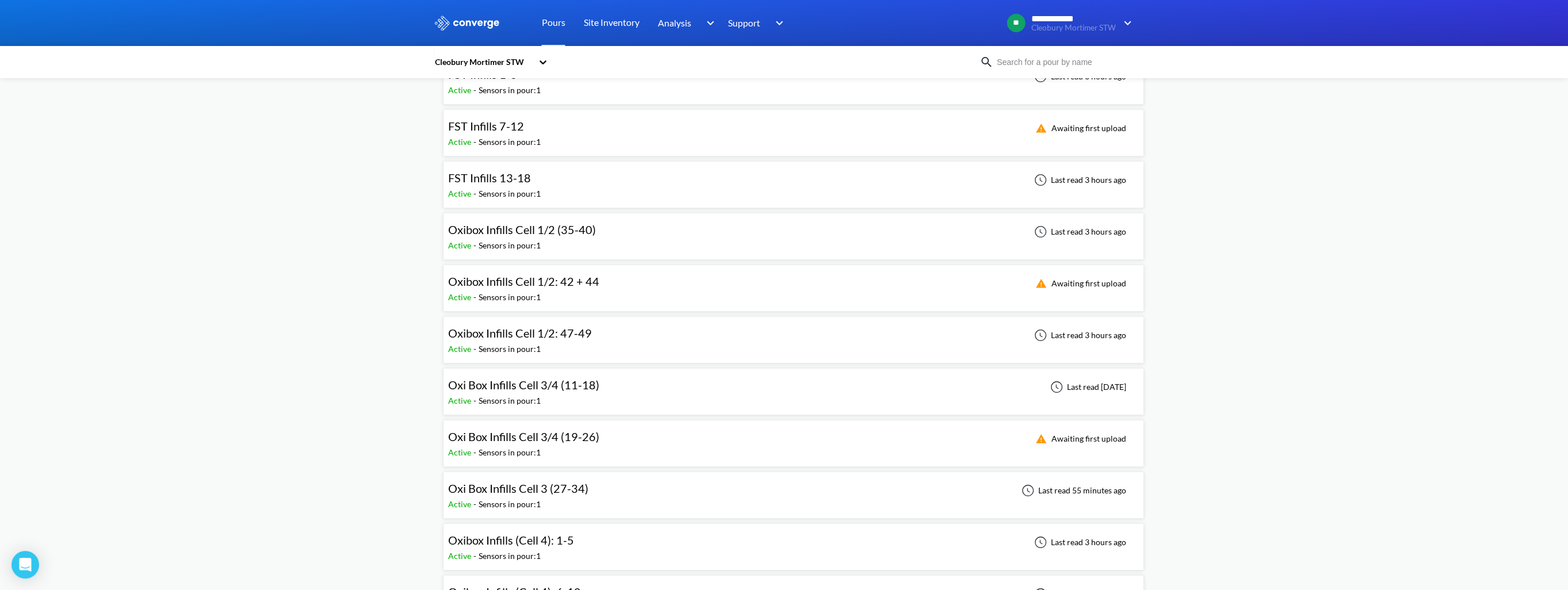
scroll to position [230, 0]
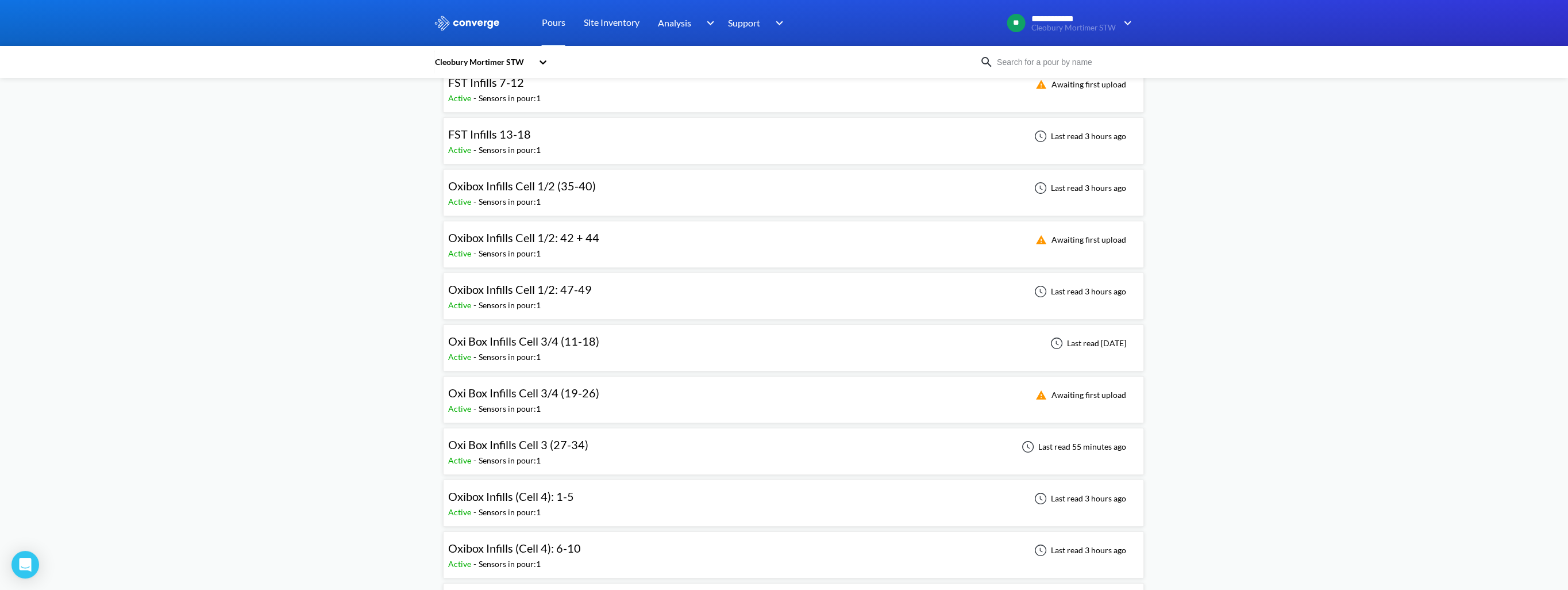
click at [527, 351] on span "Oxi Box Infills Cell 3/4 (19-26)" at bounding box center [524, 393] width 151 height 14
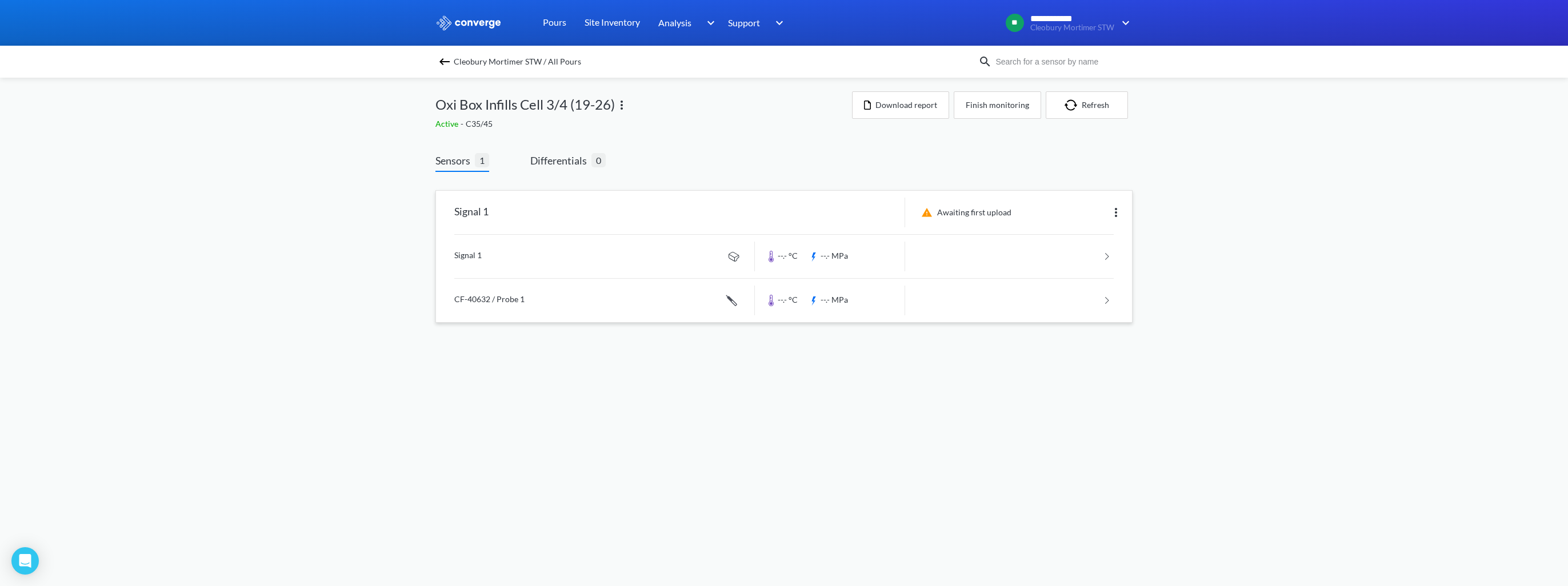
click at [567, 286] on link at bounding box center [784, 301] width 659 height 44
click at [448, 58] on img at bounding box center [444, 61] width 14 height 14
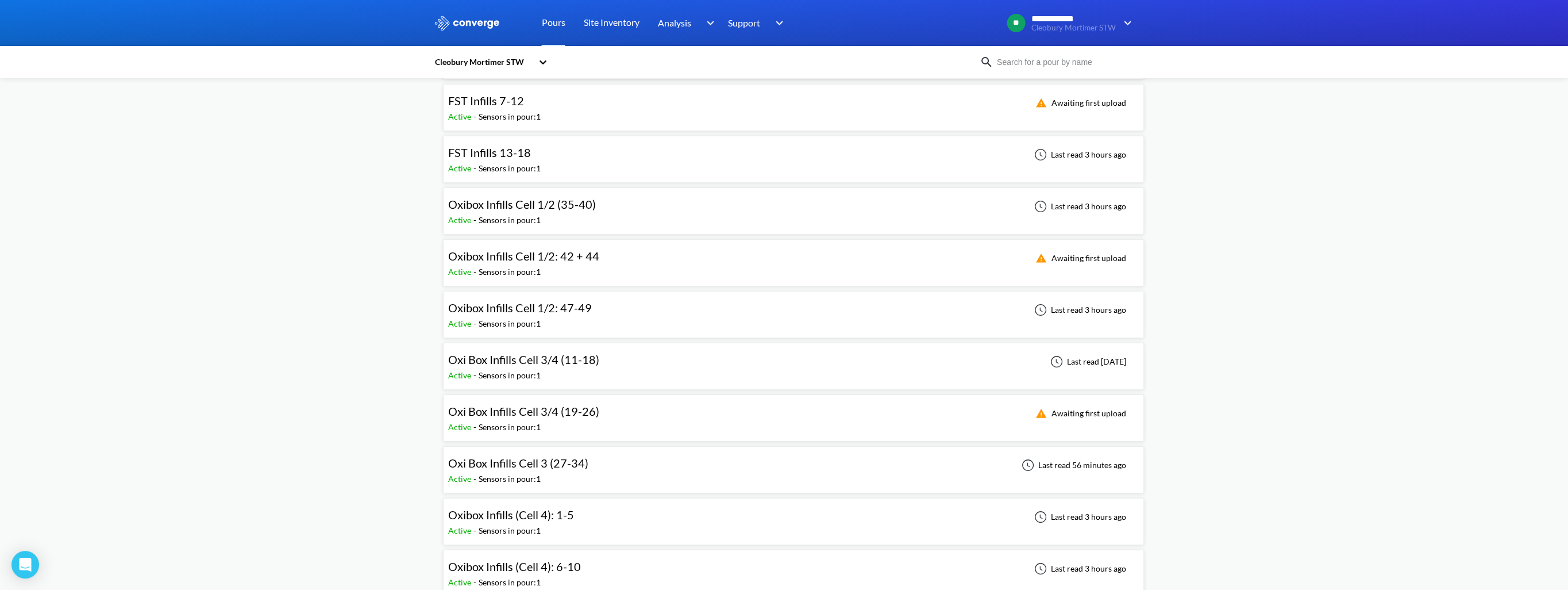
scroll to position [230, 0]
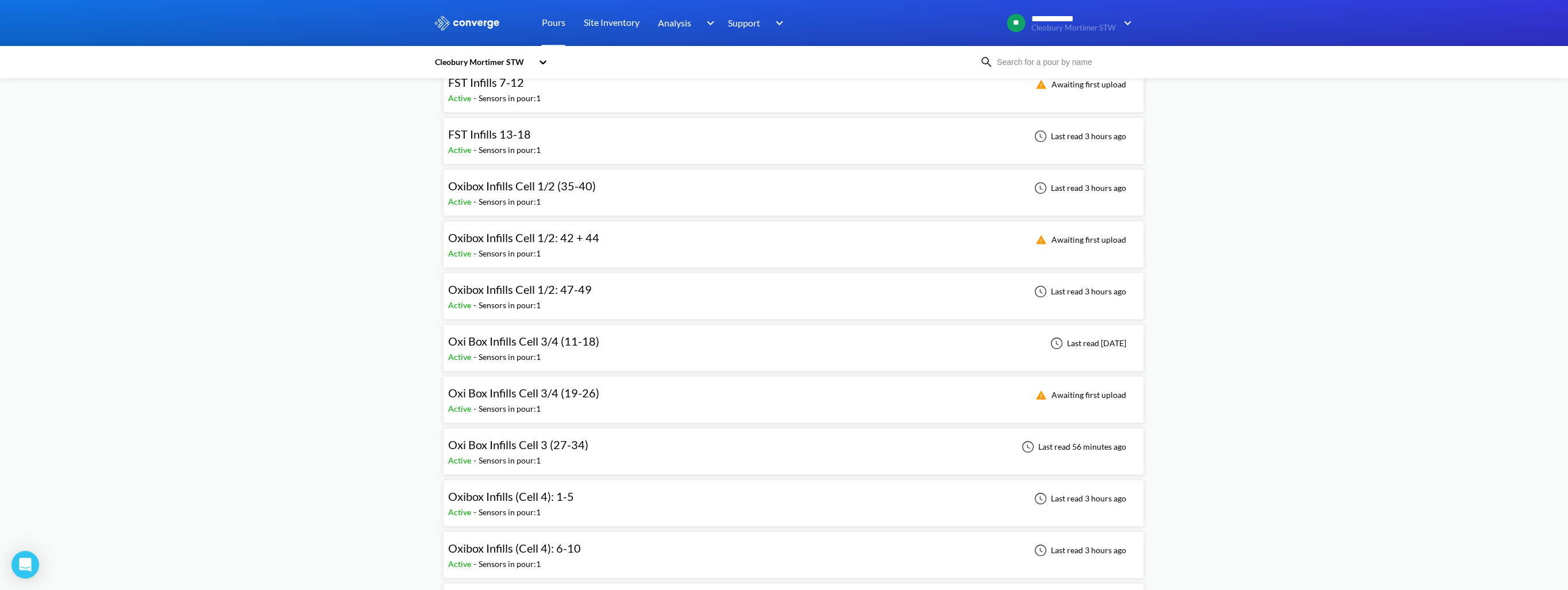
click at [544, 351] on span "Oxi Box Infills Cell 3 (27-34)" at bounding box center [518, 444] width 140 height 14
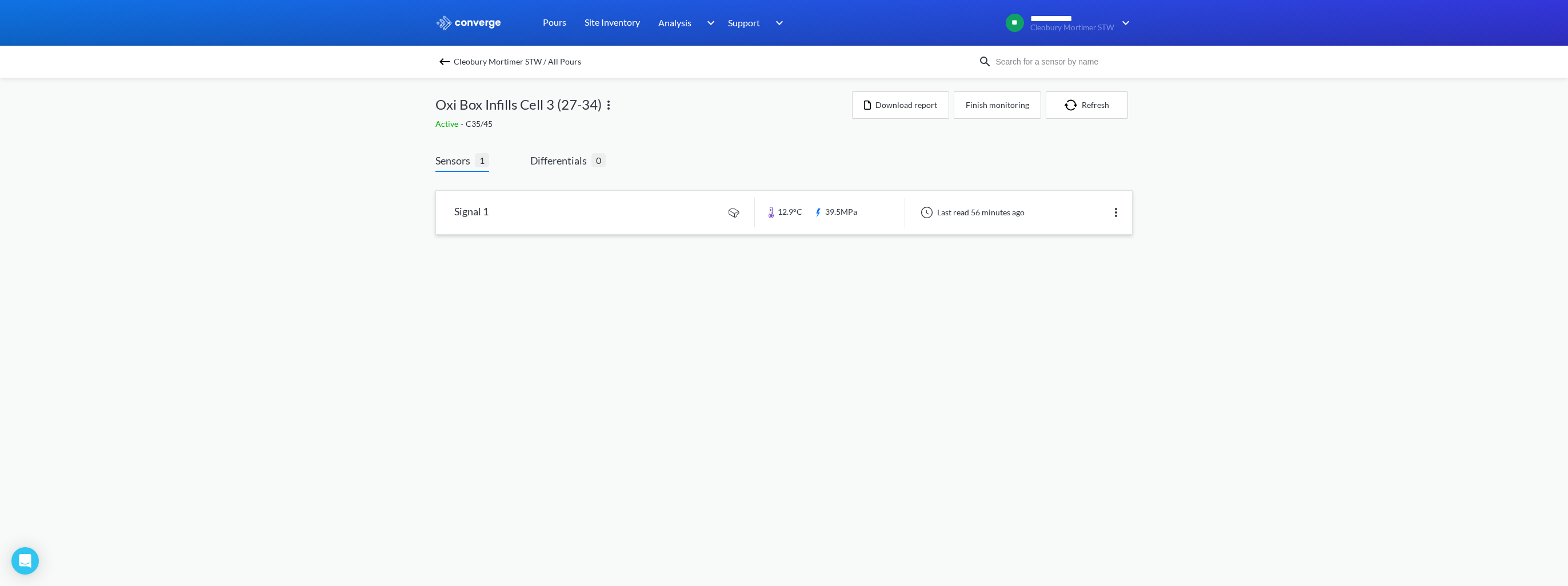
click at [542, 207] on link at bounding box center [784, 213] width 696 height 44
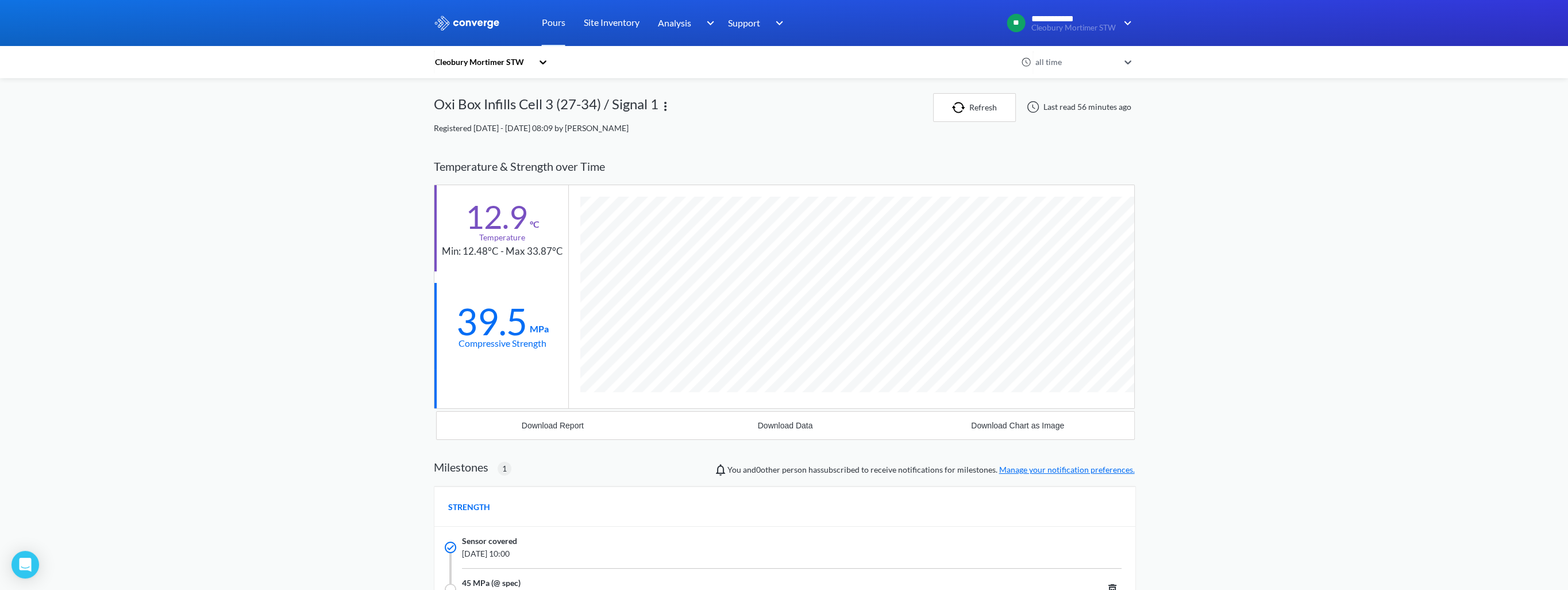
scroll to position [729, 701]
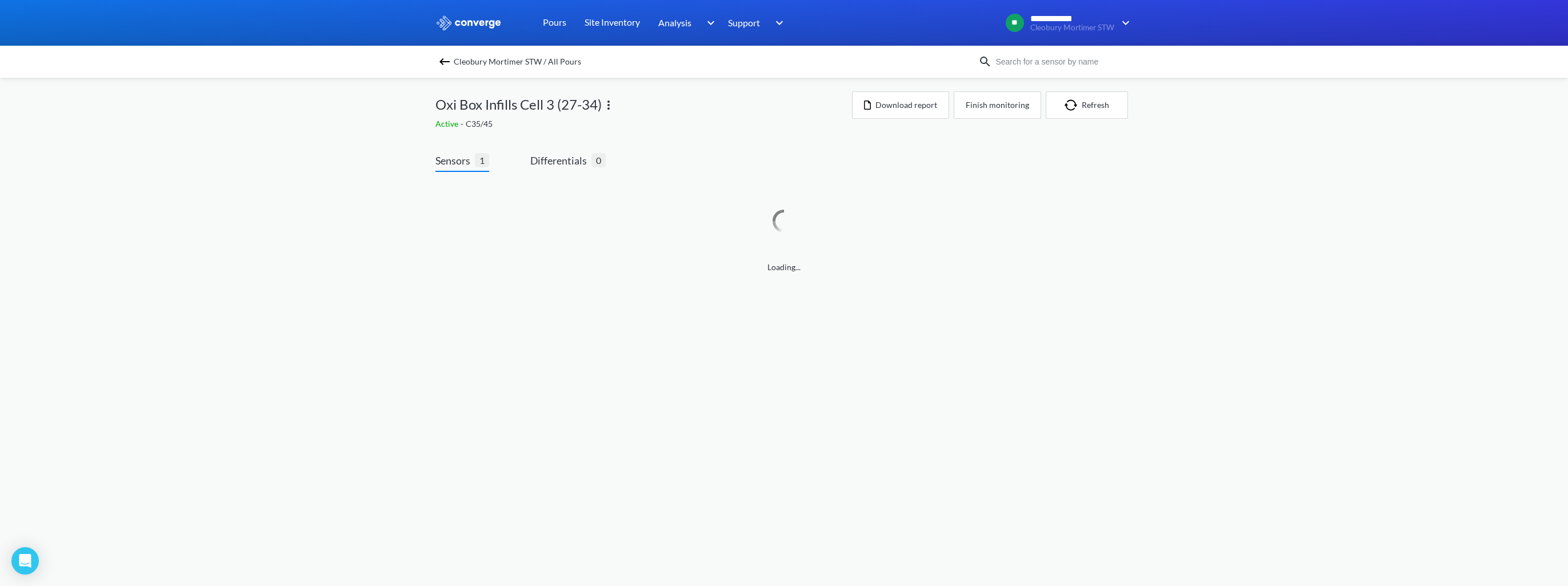
click at [447, 58] on img at bounding box center [444, 61] width 14 height 14
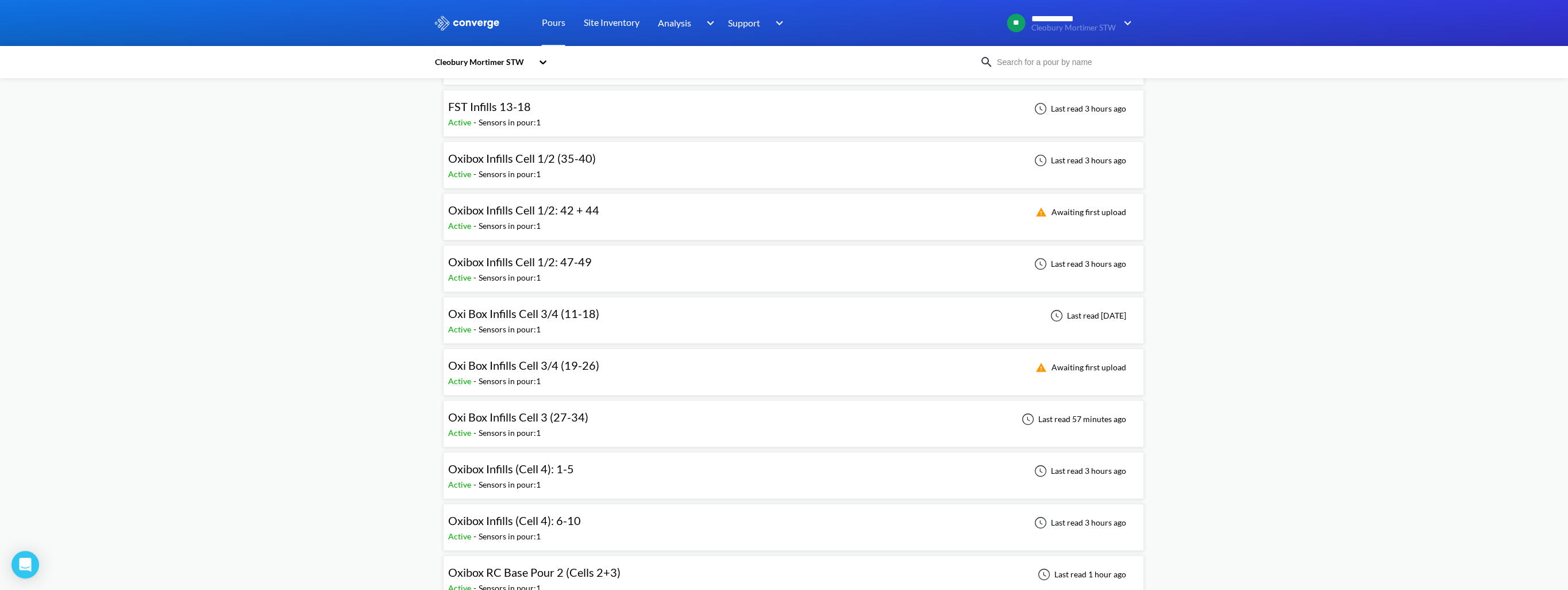
scroll to position [200, 0]
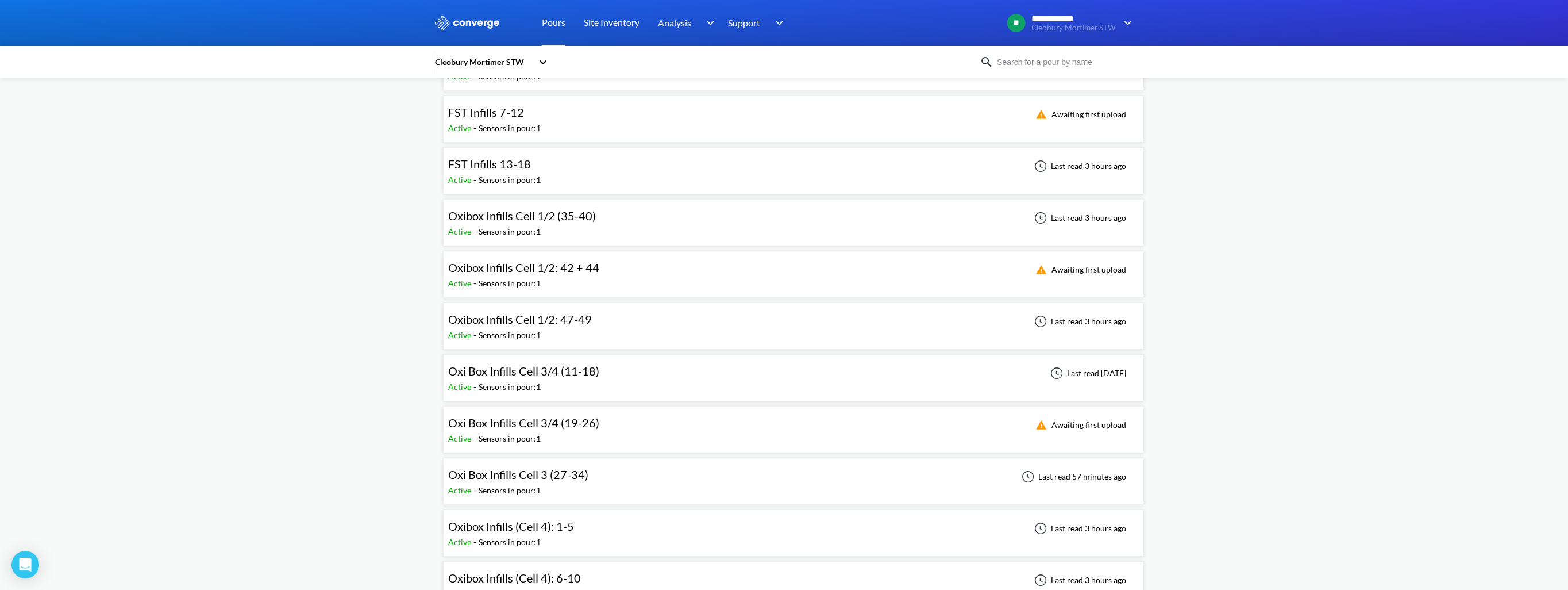
click at [528, 266] on span "Oxibox Infills Cell 1/2: 42 + 44" at bounding box center [524, 267] width 151 height 14
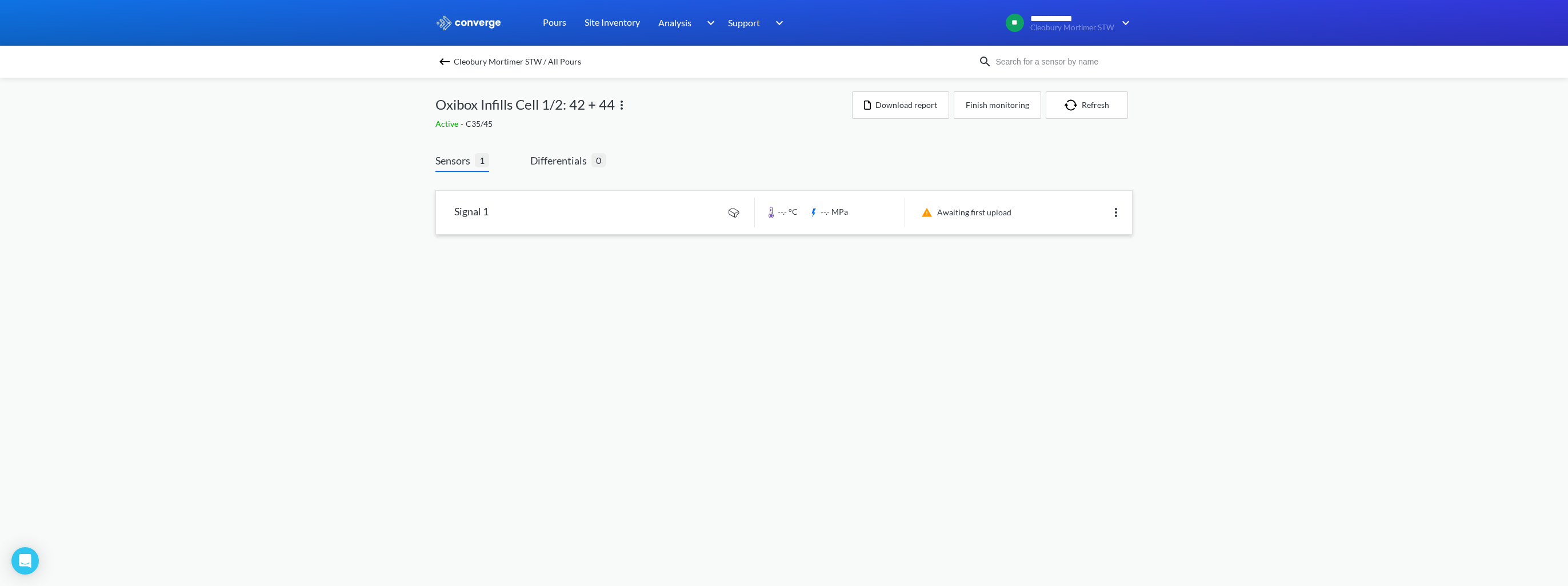
click at [558, 206] on link at bounding box center [784, 213] width 696 height 44
click at [441, 68] on img at bounding box center [444, 61] width 14 height 14
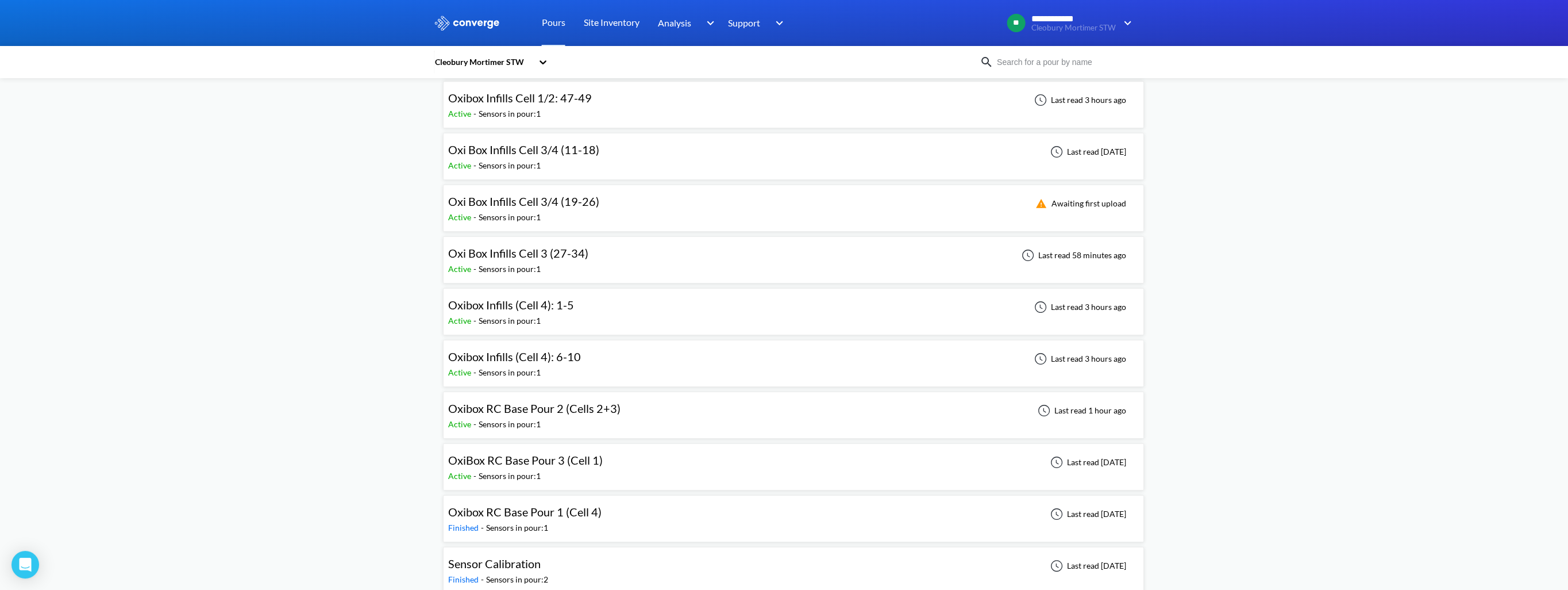
scroll to position [430, 0]
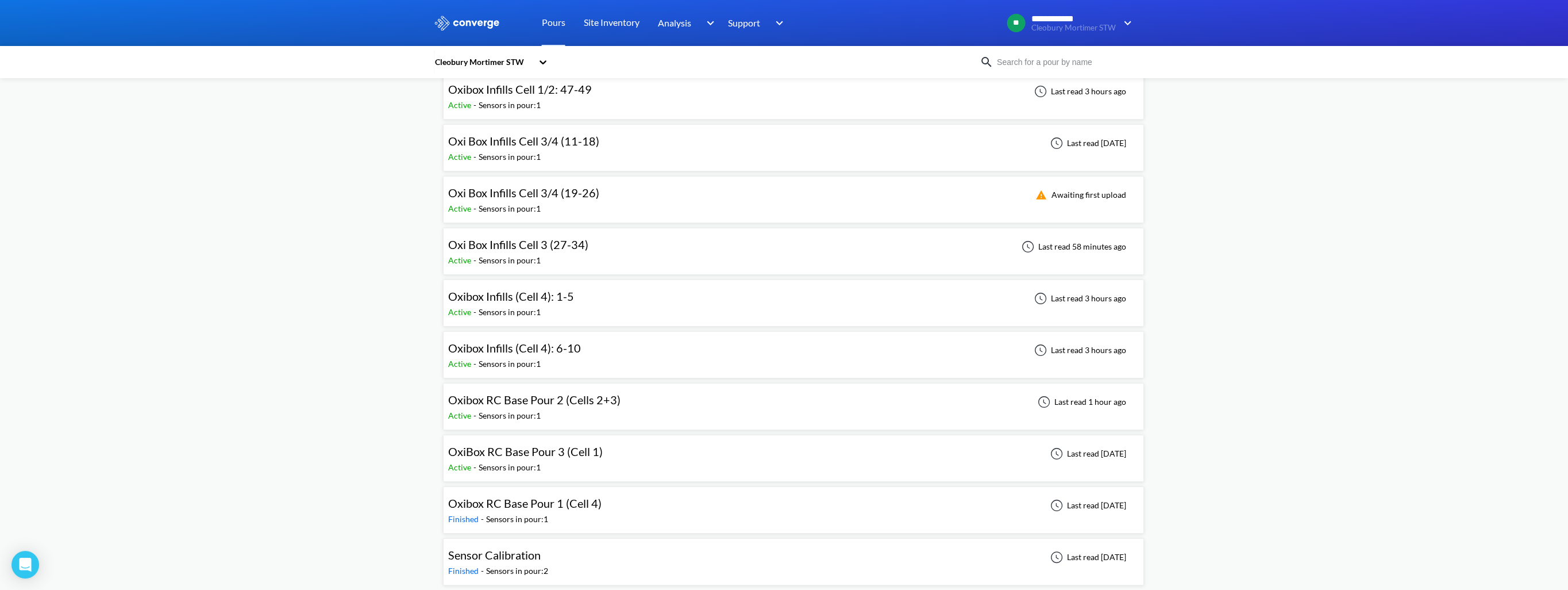
drag, startPoint x: 509, startPoint y: 505, endPoint x: 510, endPoint y: 498, distance: 7.1
click at [510, 351] on span "Oxibox RC Base Pour 1 (Cell 4)" at bounding box center [525, 503] width 154 height 14
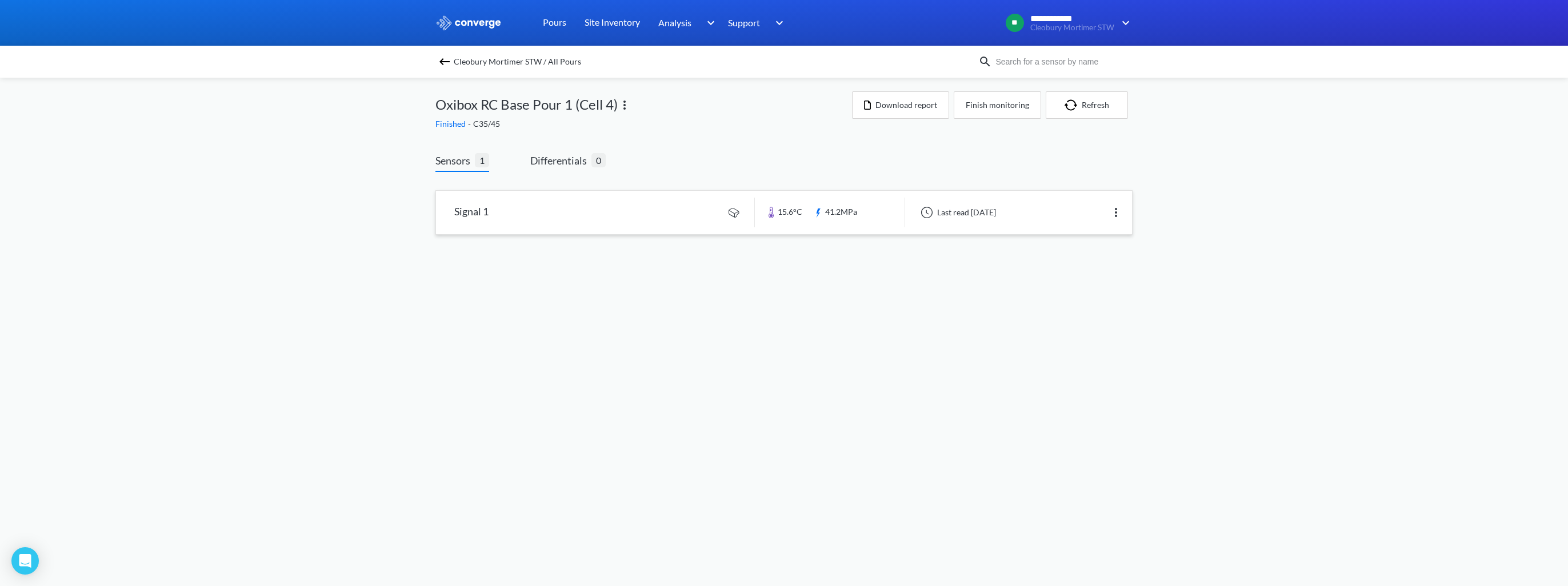
click at [494, 218] on link at bounding box center [784, 213] width 696 height 44
click at [441, 63] on img at bounding box center [444, 61] width 14 height 14
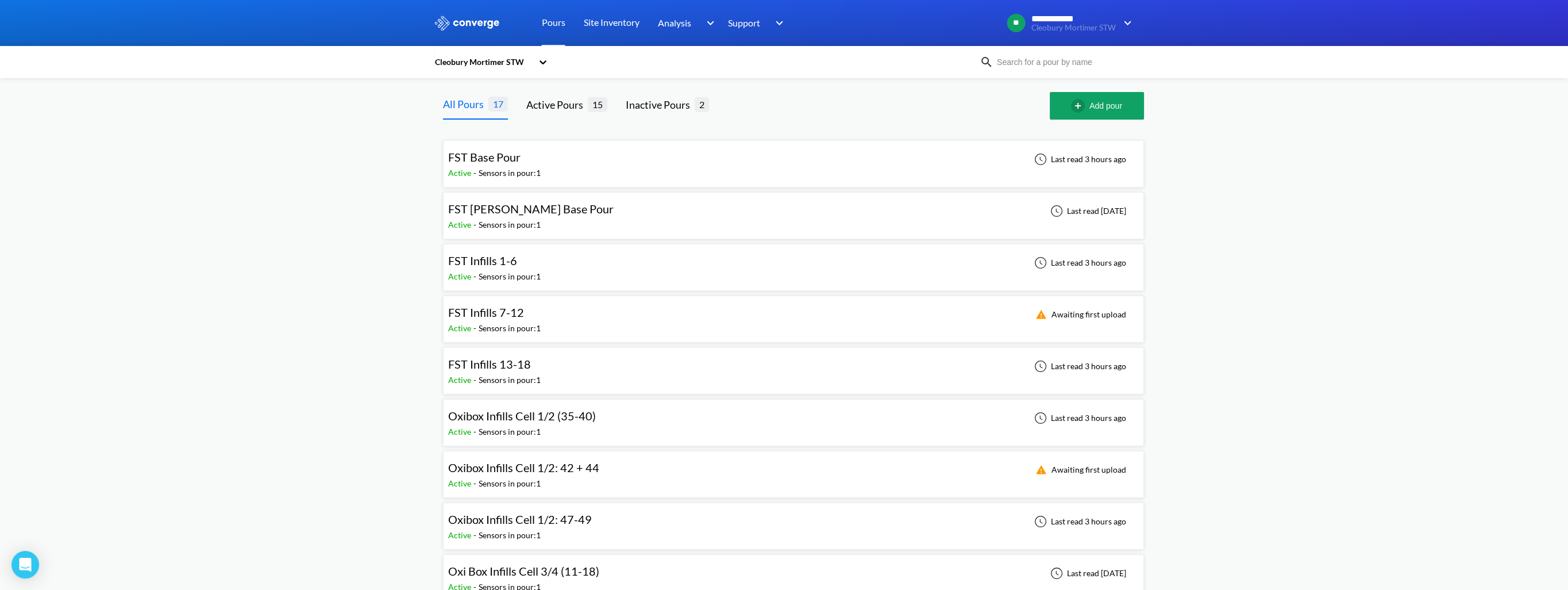
click at [313, 177] on div "**********" at bounding box center [784, 512] width 1568 height 1025
click at [521, 160] on div "FST Base Pour" at bounding box center [494, 157] width 92 height 18
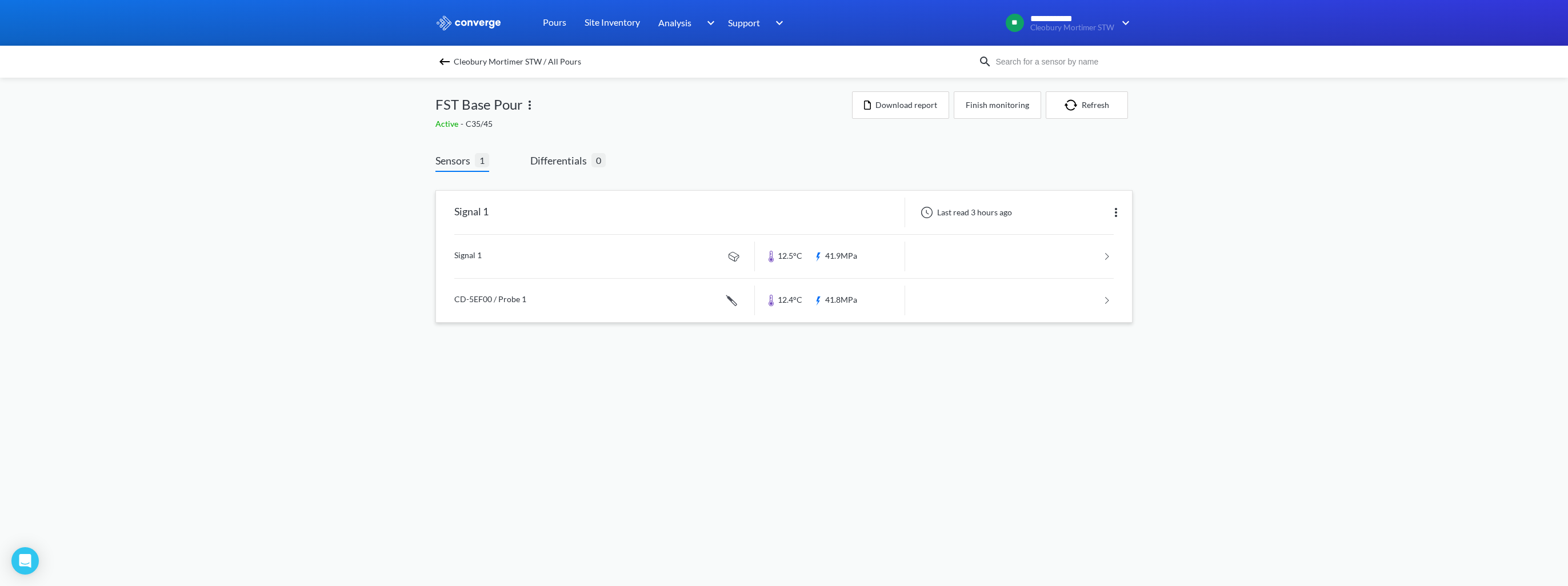
click at [527, 293] on link at bounding box center [784, 301] width 659 height 44
click at [578, 293] on link at bounding box center [784, 301] width 659 height 44
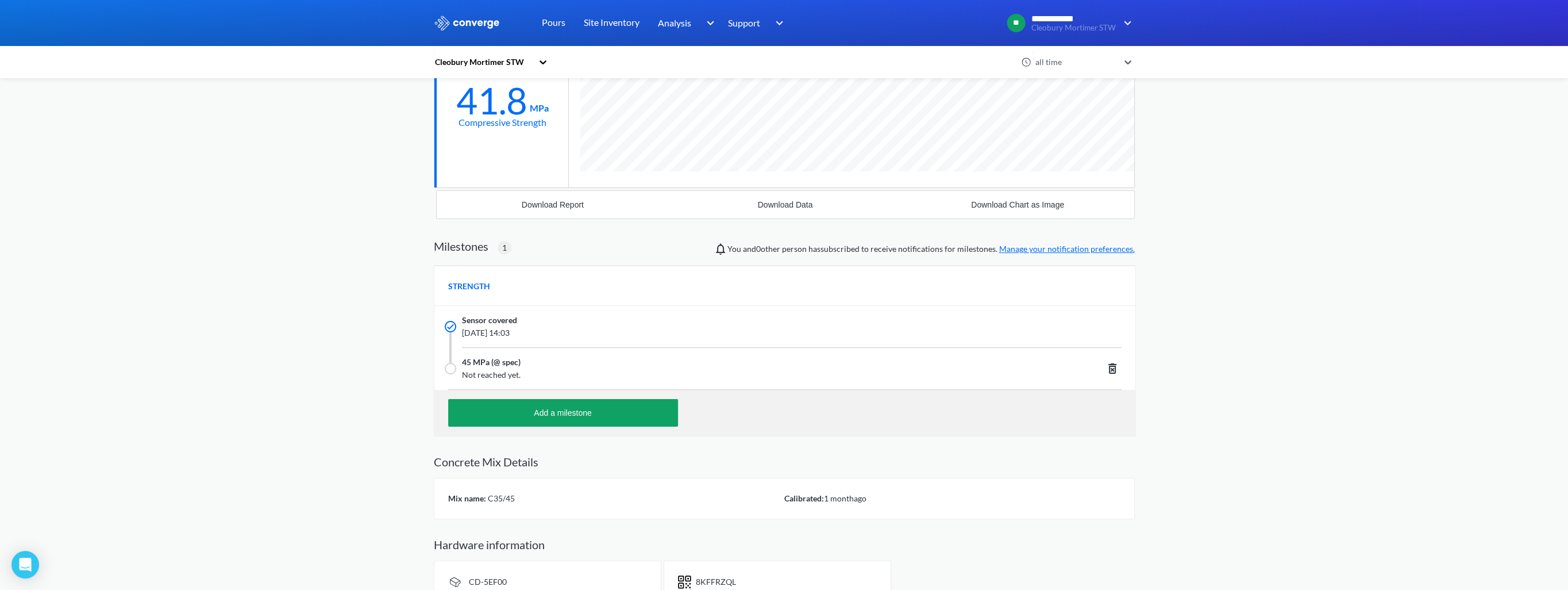
scroll to position [89, 0]
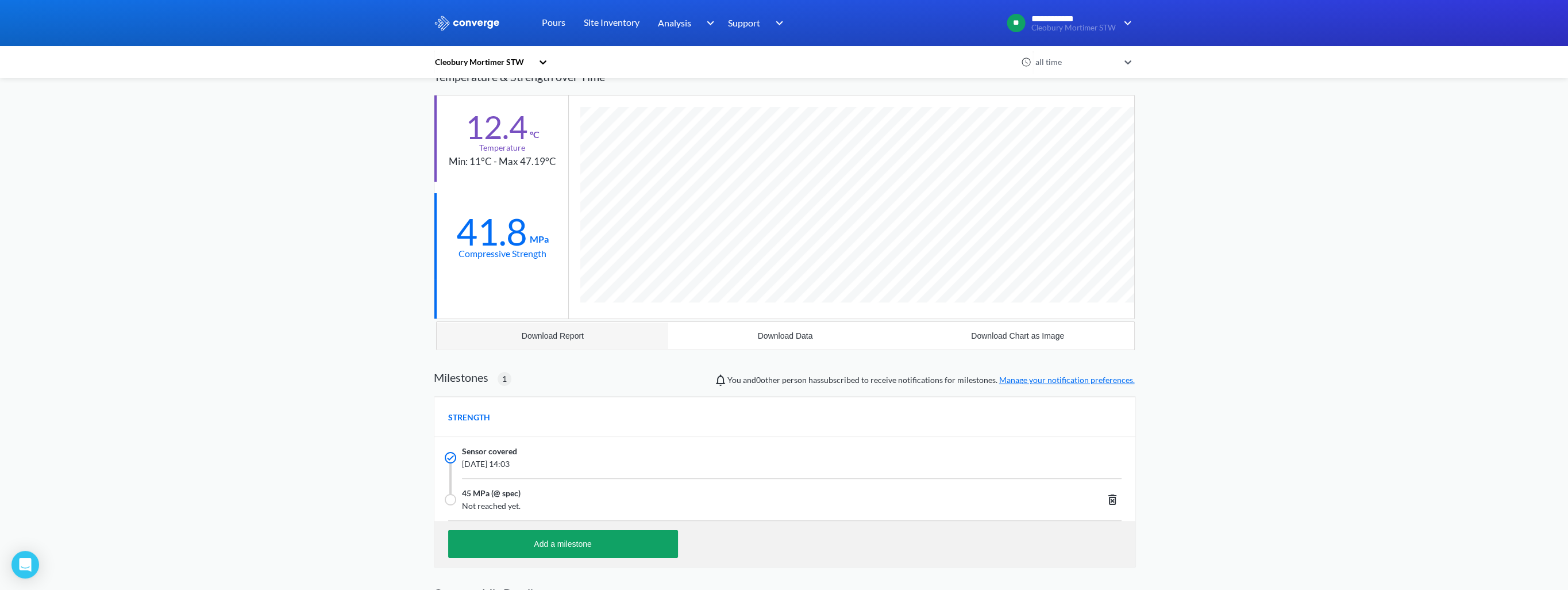
click at [566, 334] on div "Download Report" at bounding box center [552, 336] width 62 height 10
